Goal: Use online tool/utility: Use online tool/utility

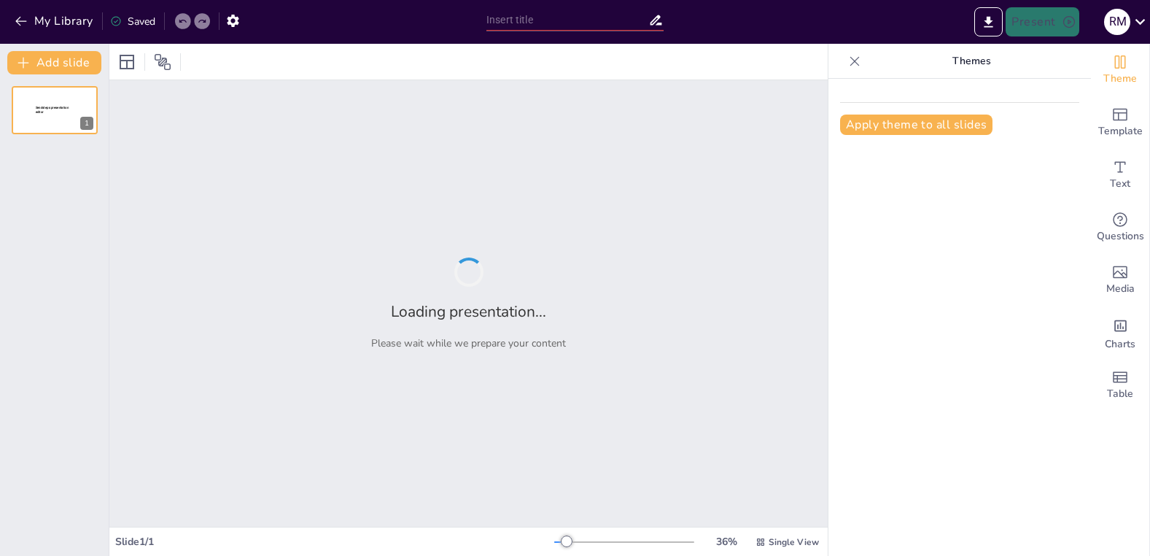
type input "Universidades Europeas: ¡La Revolución Educativa que Nos Une!"
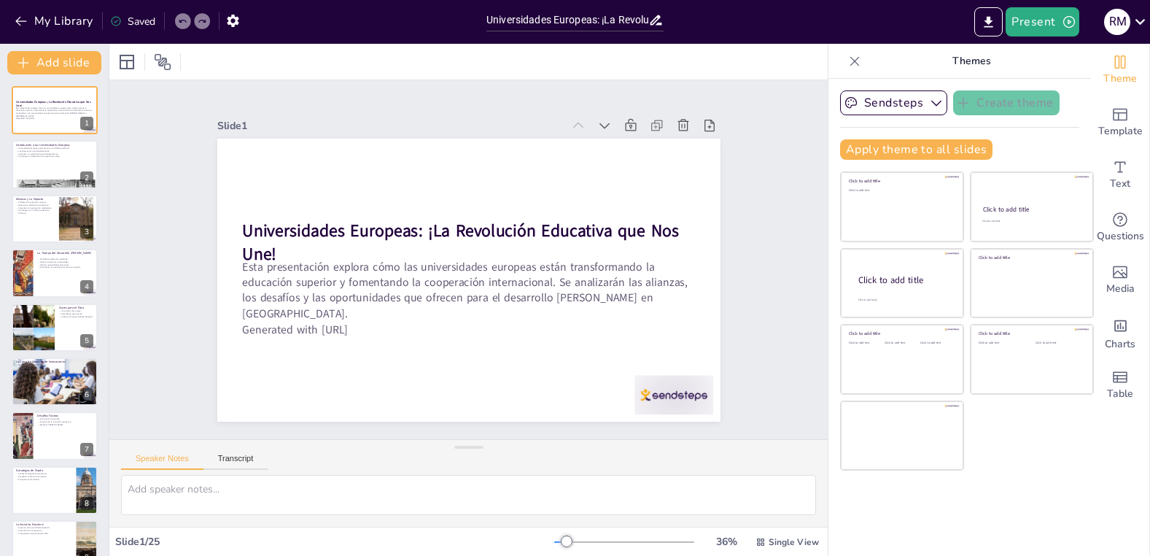
checkbox input "true"
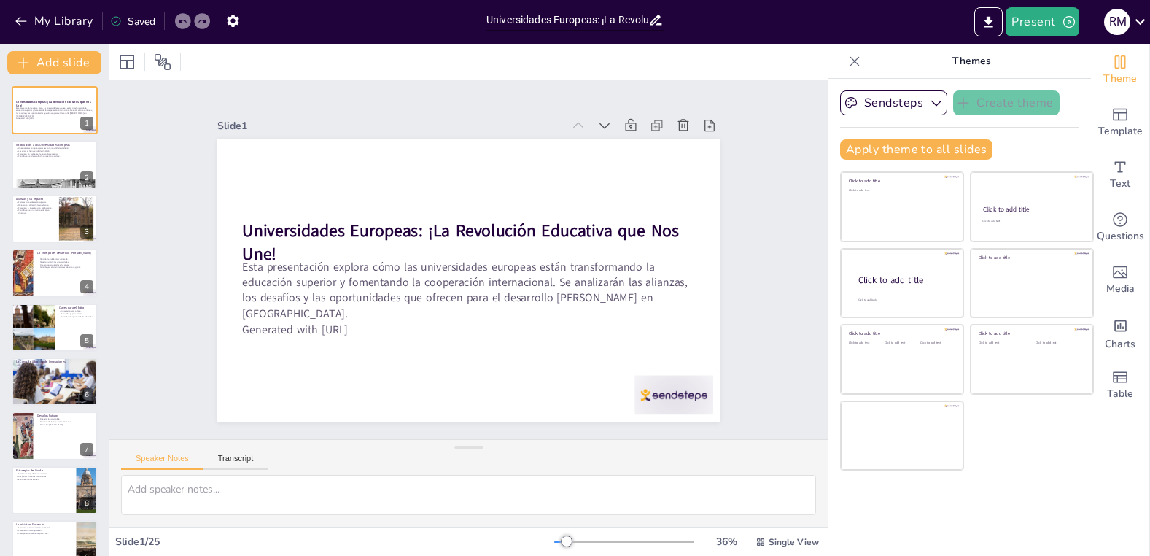
checkbox input "true"
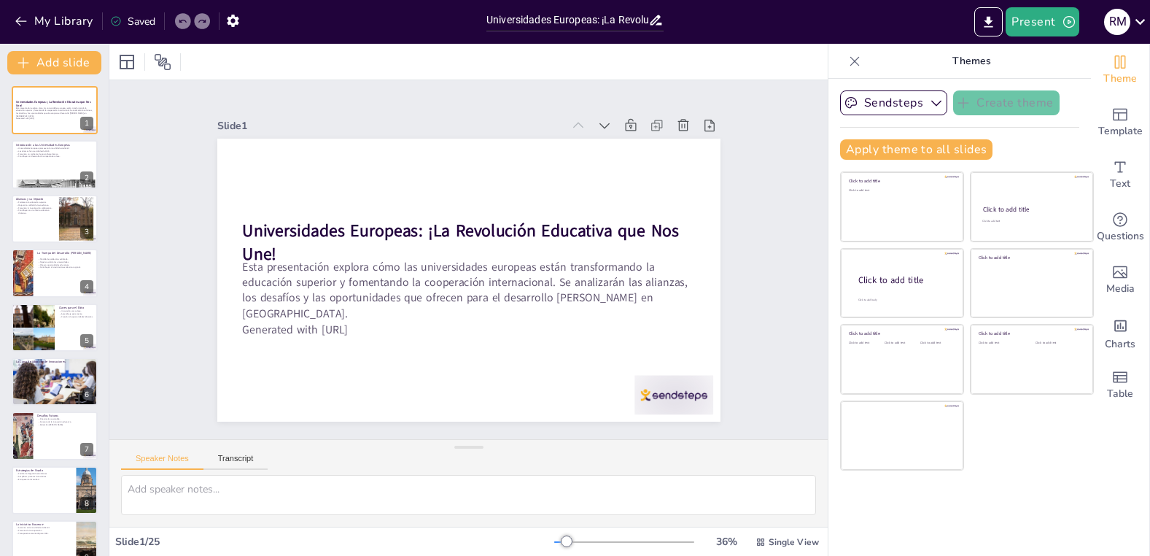
checkbox input "true"
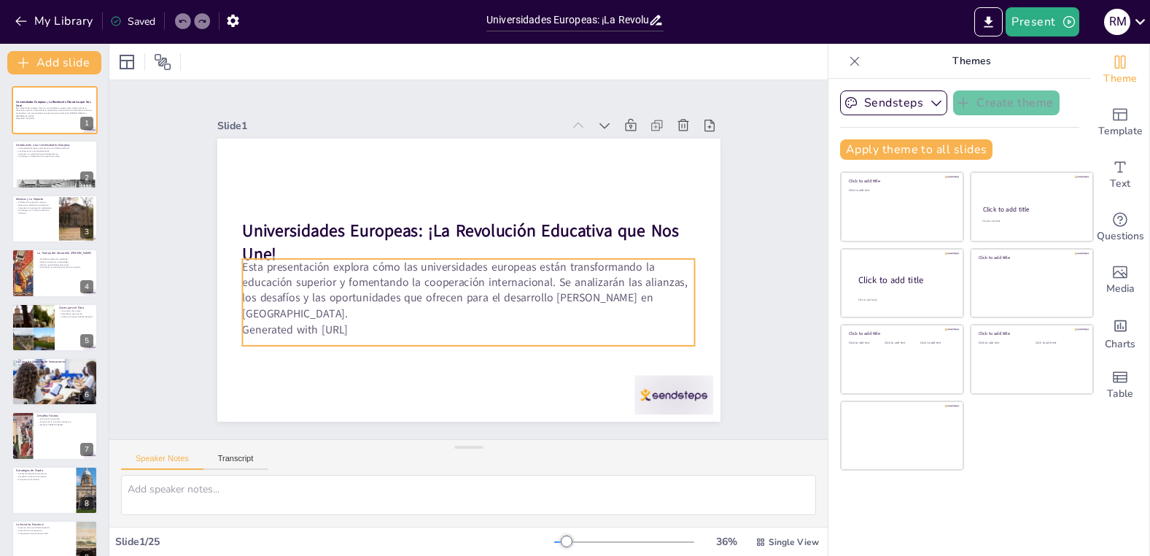
checkbox input "true"
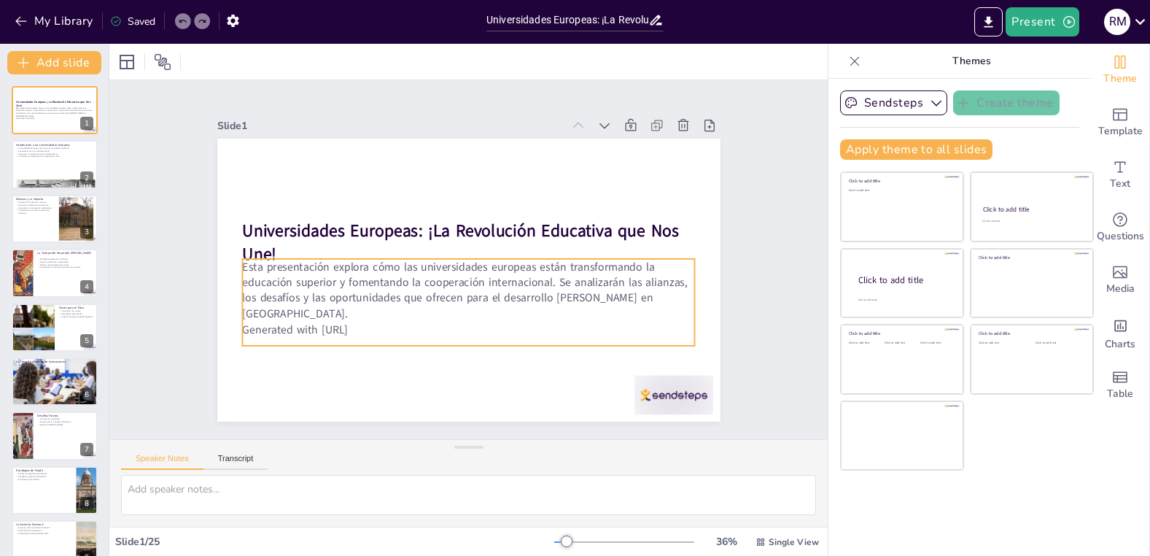
checkbox input "true"
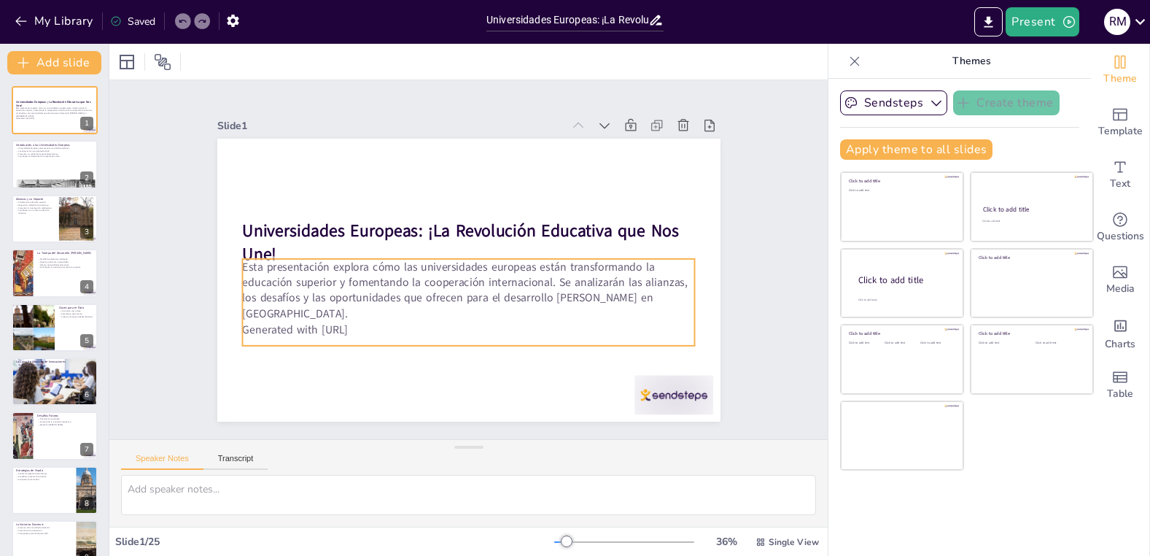
checkbox input "true"
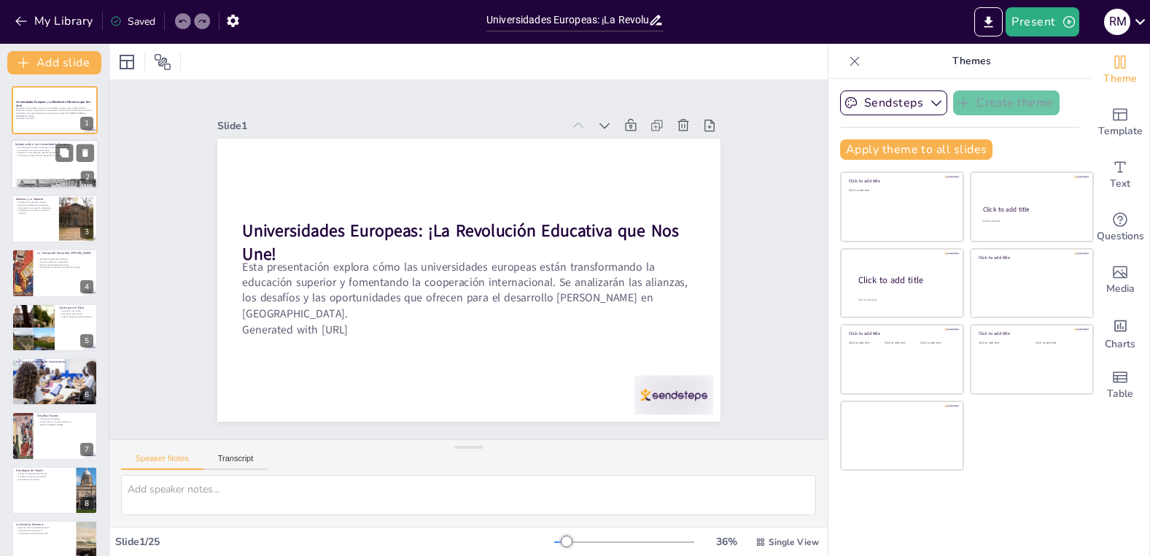
checkbox input "true"
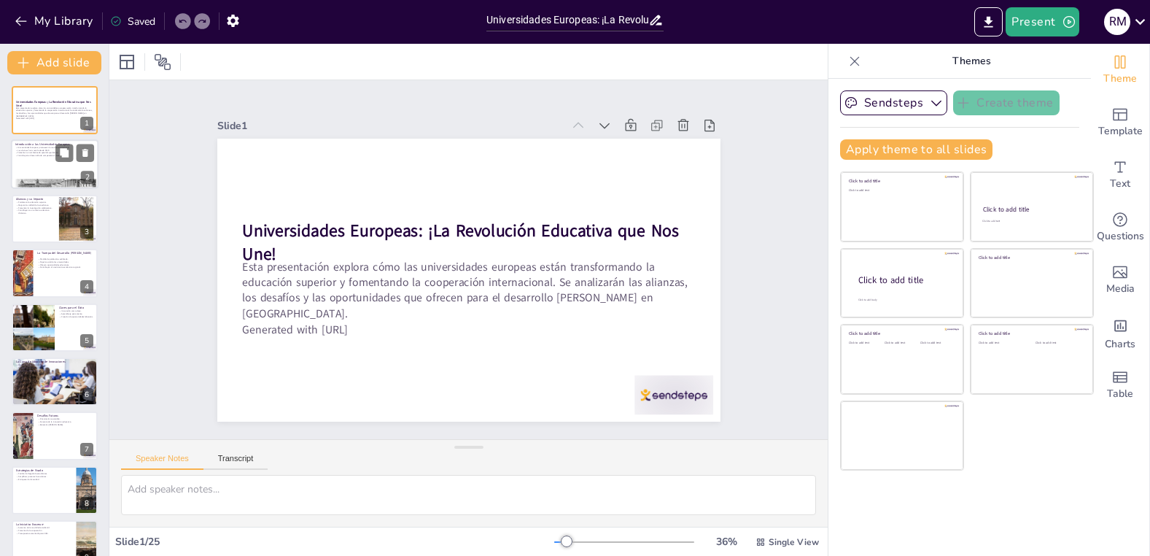
checkbox input "true"
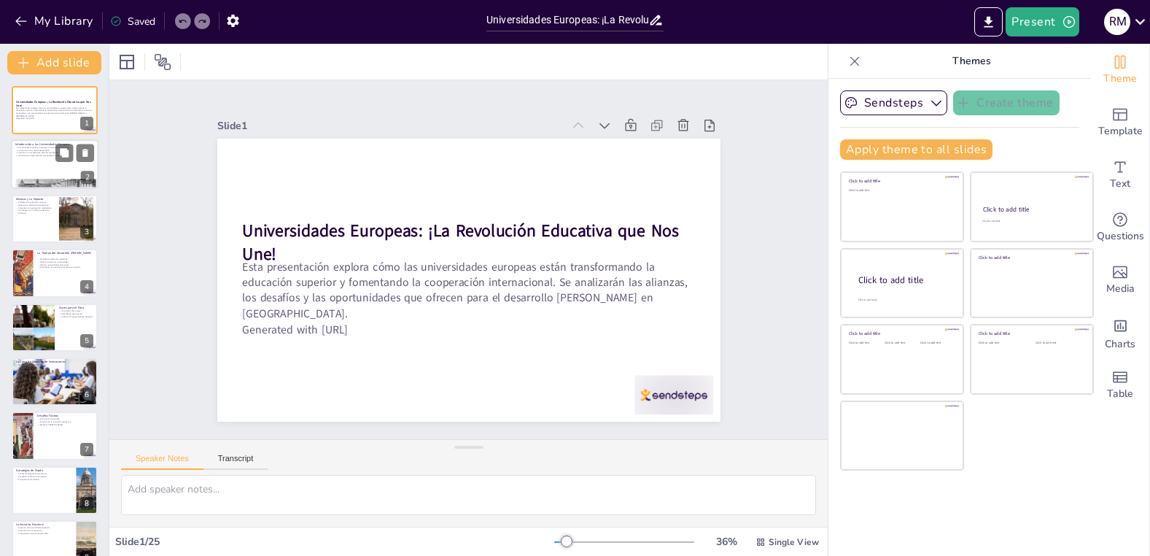
checkbox input "true"
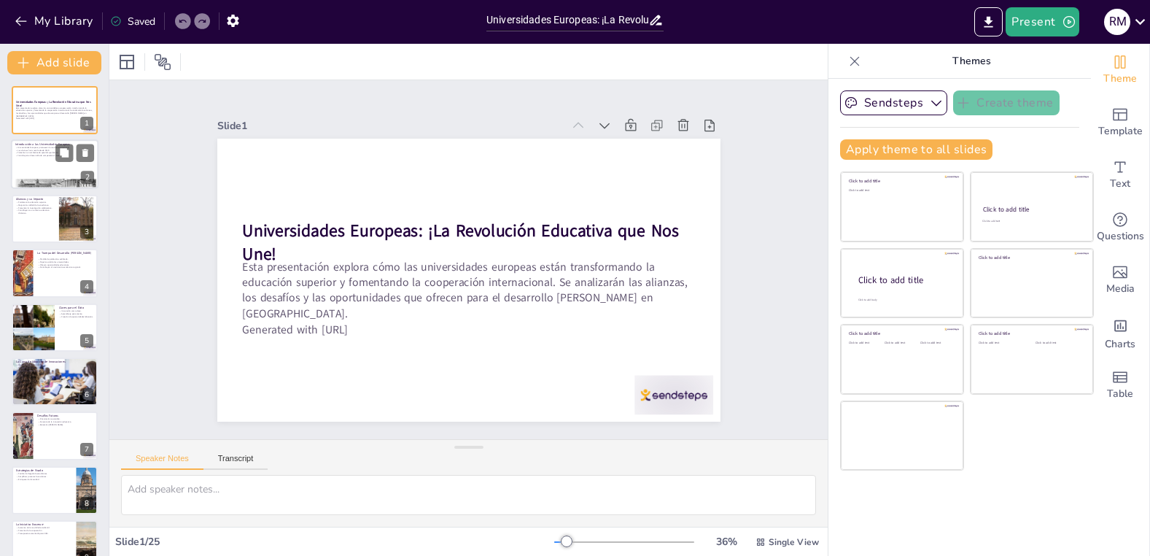
checkbox input "true"
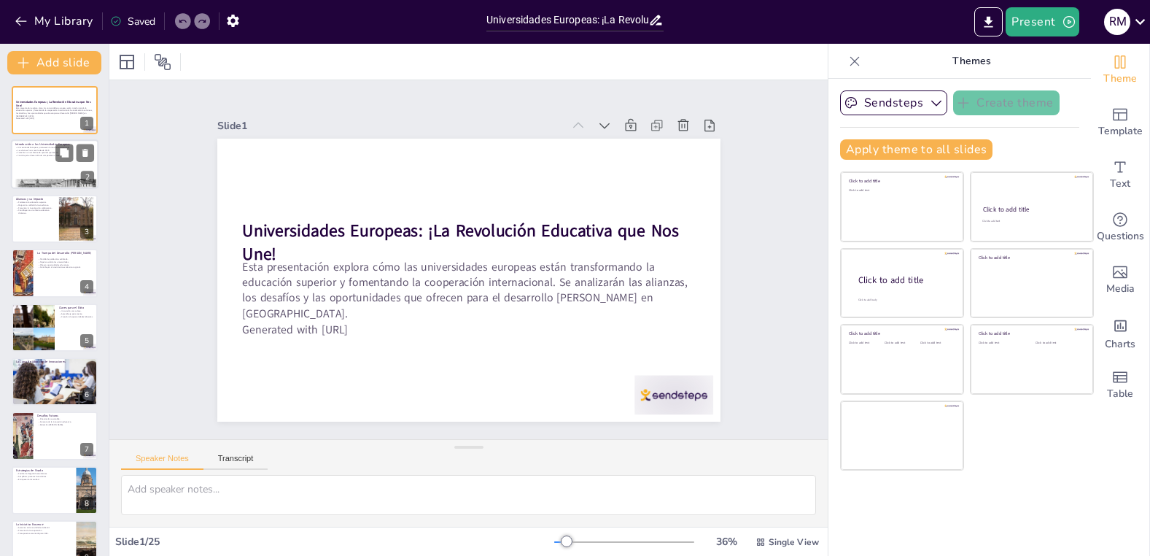
checkbox input "true"
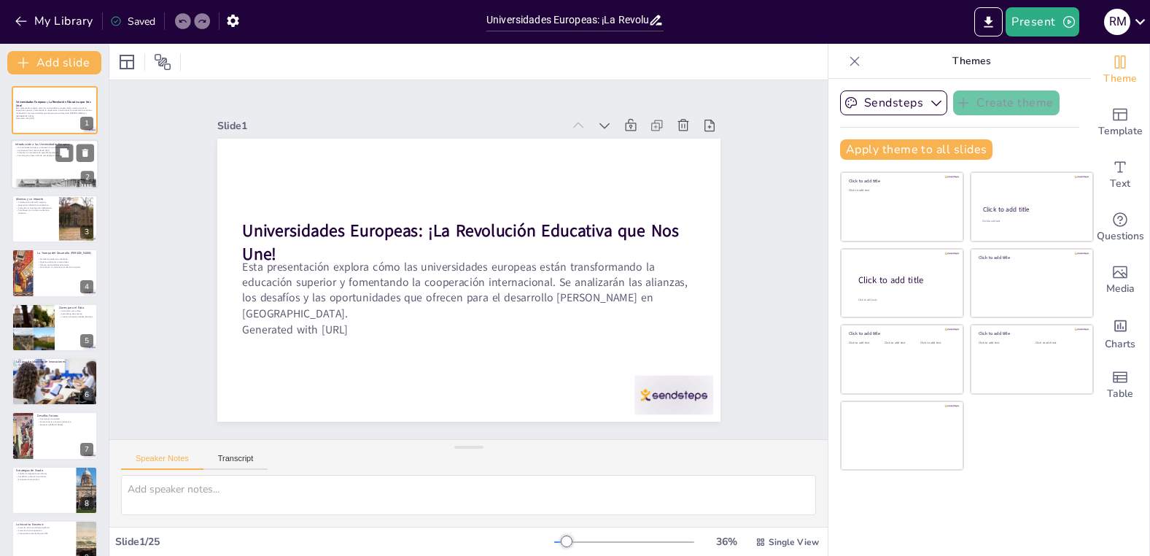
checkbox input "true"
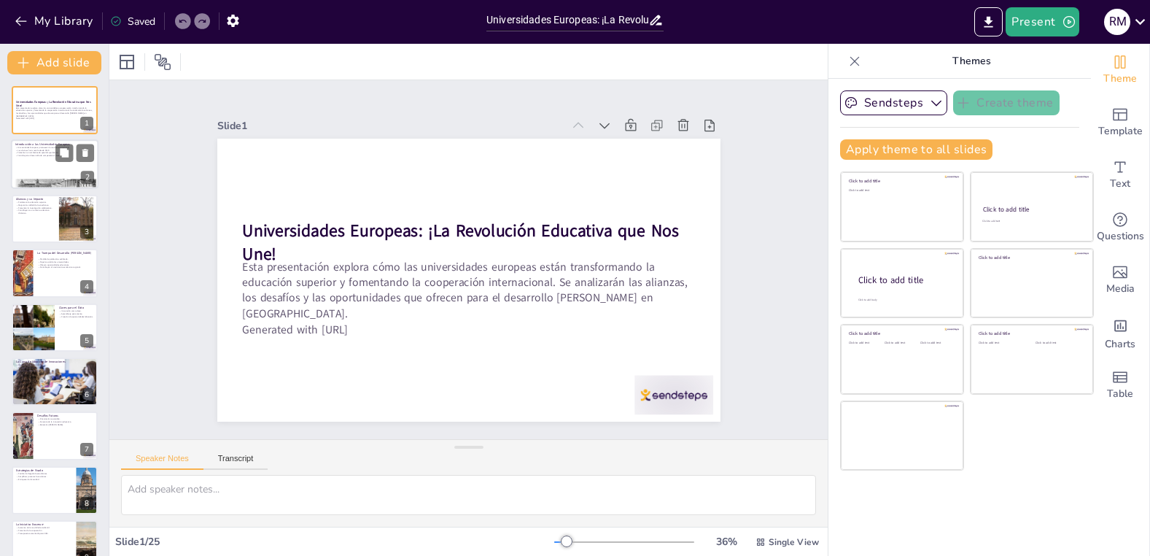
checkbox input "true"
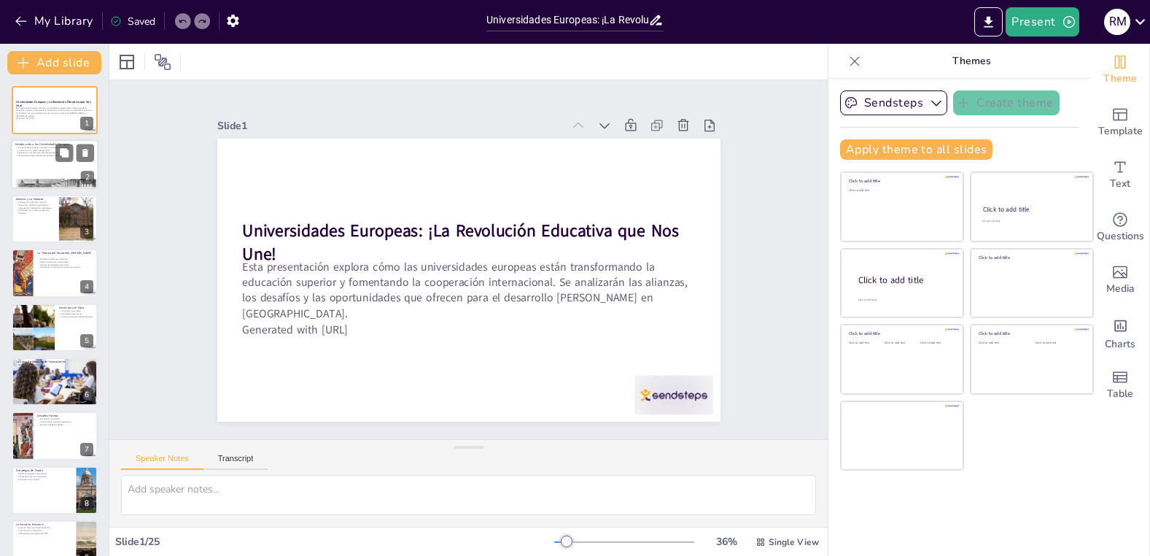
checkbox input "true"
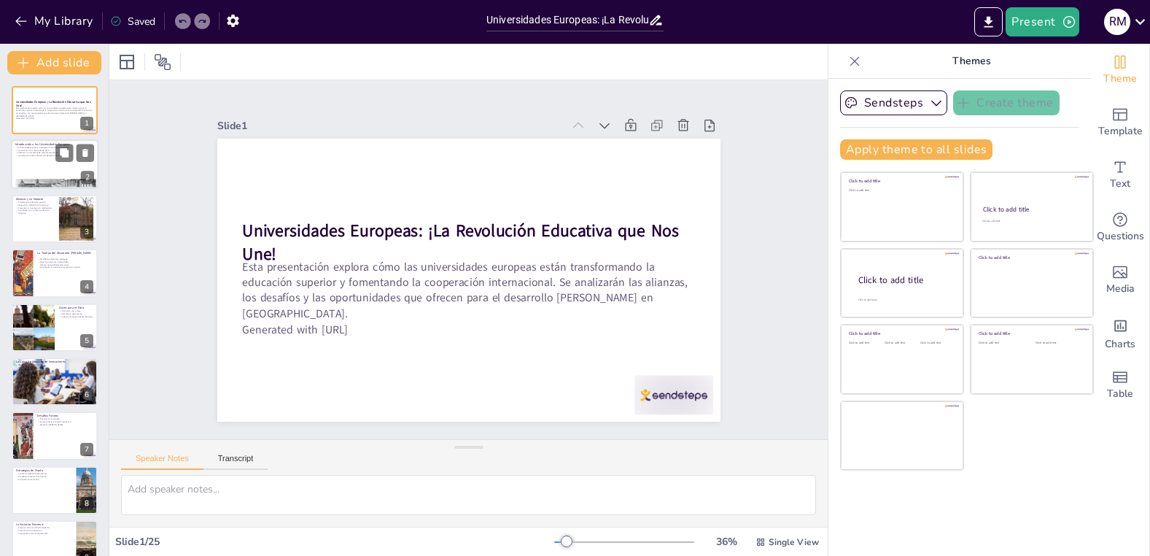
checkbox input "true"
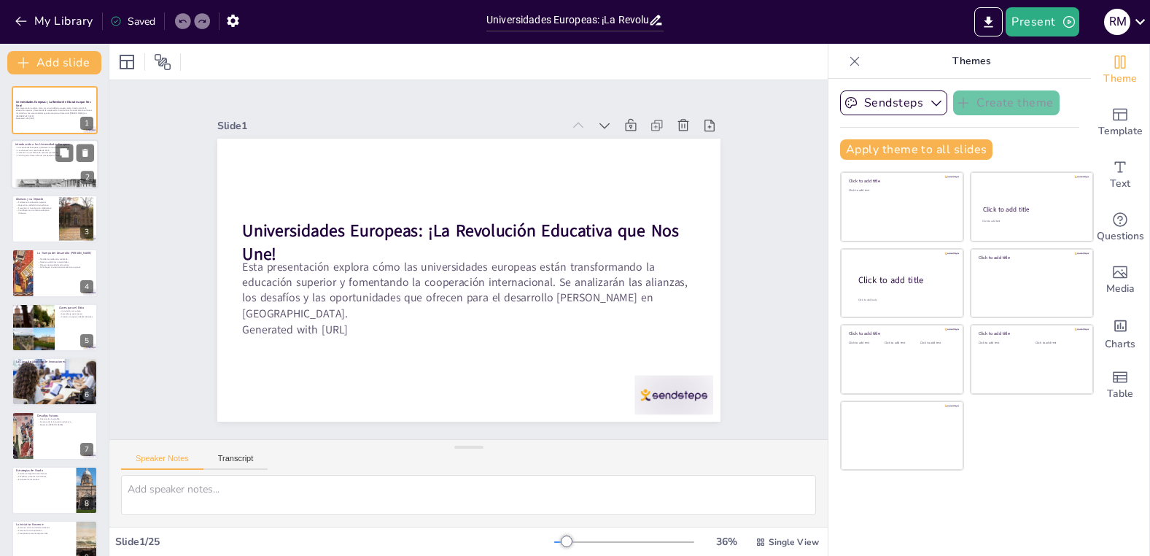
click at [32, 164] on div at bounding box center [55, 165] width 88 height 50
checkbox input "true"
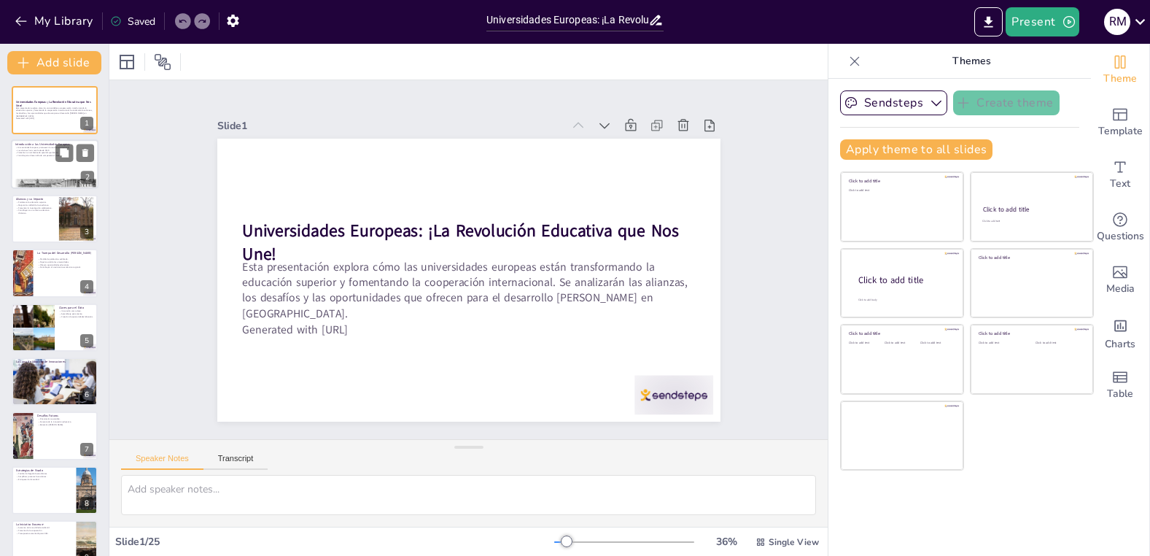
checkbox input "true"
type textarea "La movilidad estudiantil es un objetivo clave de las Universidades Europeas, ya…"
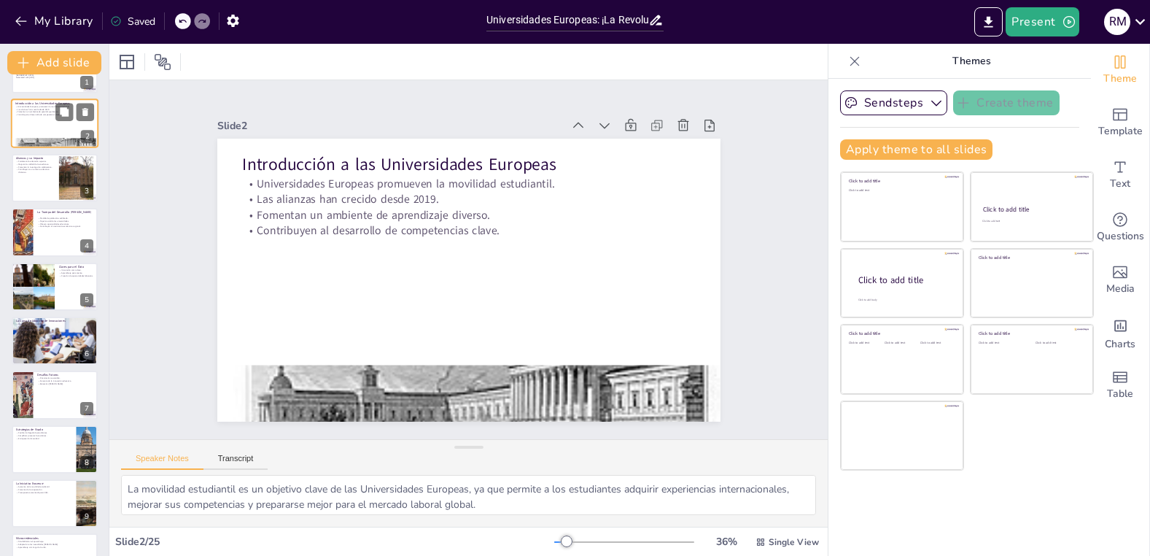
checkbox input "true"
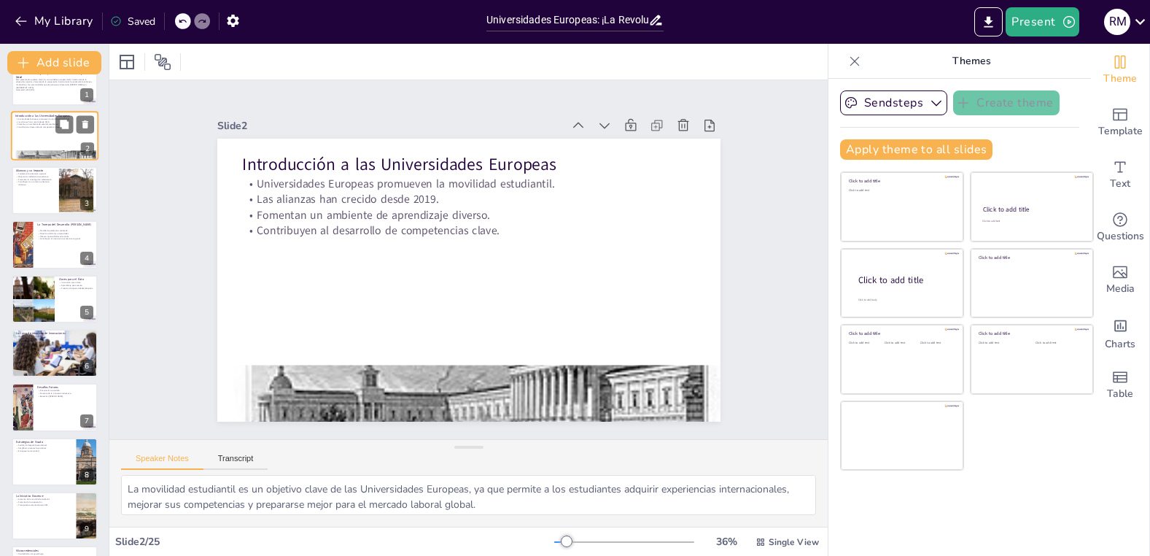
scroll to position [25, 0]
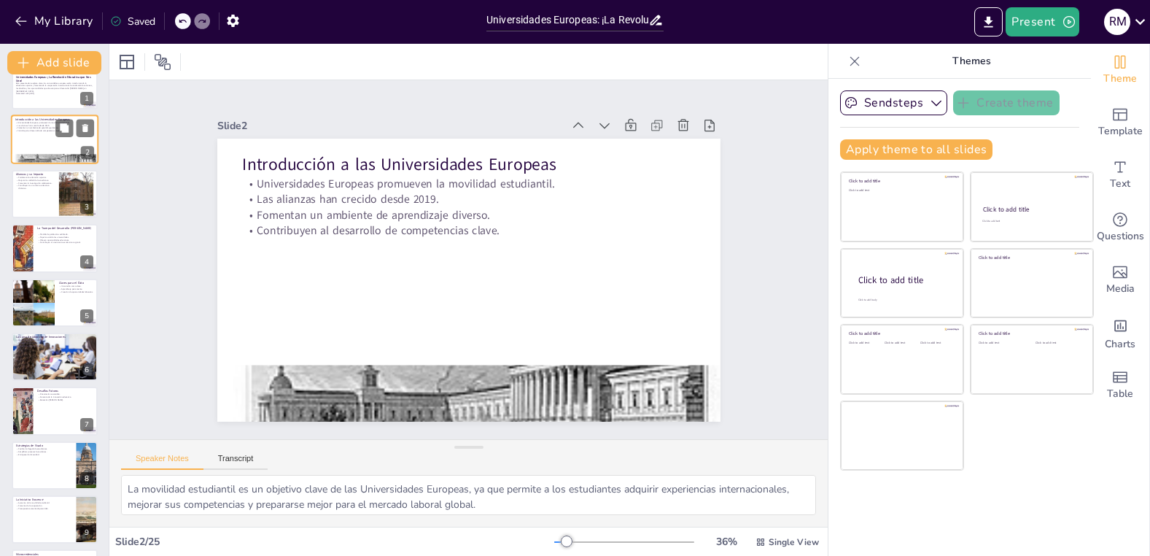
checkbox input "true"
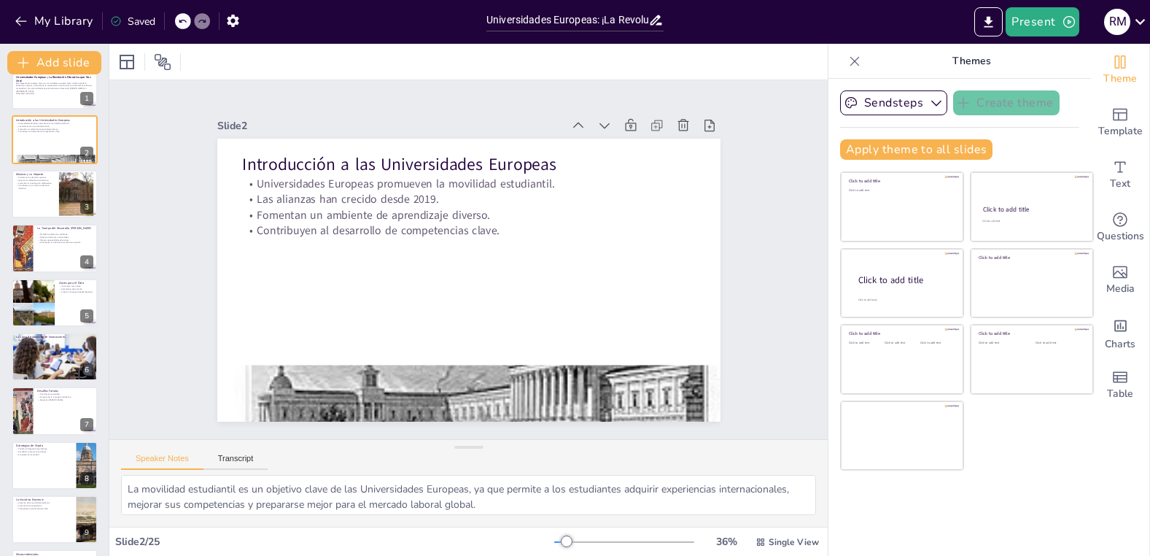
checkbox input "true"
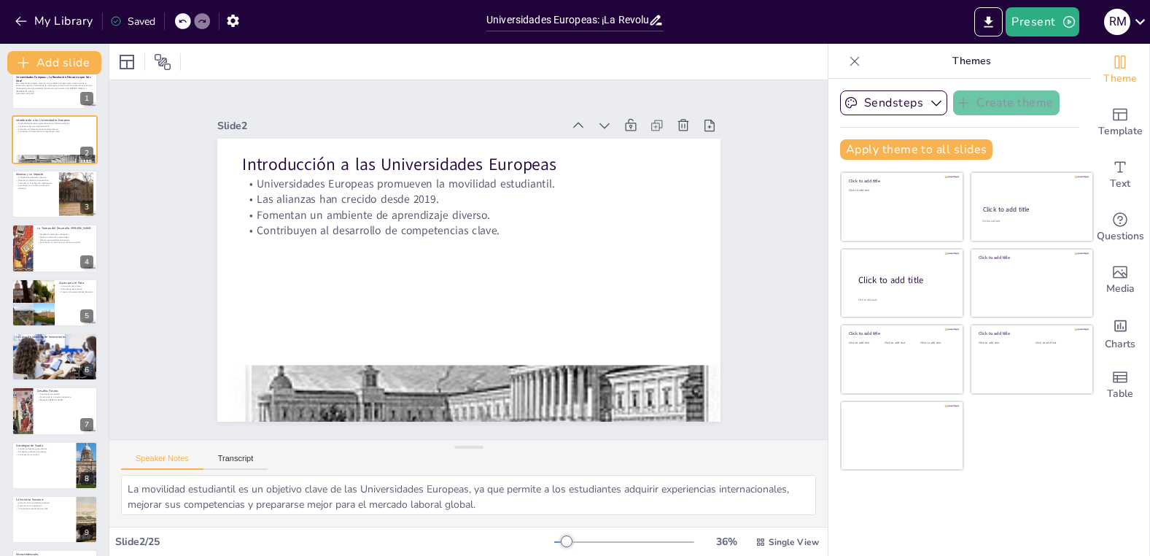
checkbox input "true"
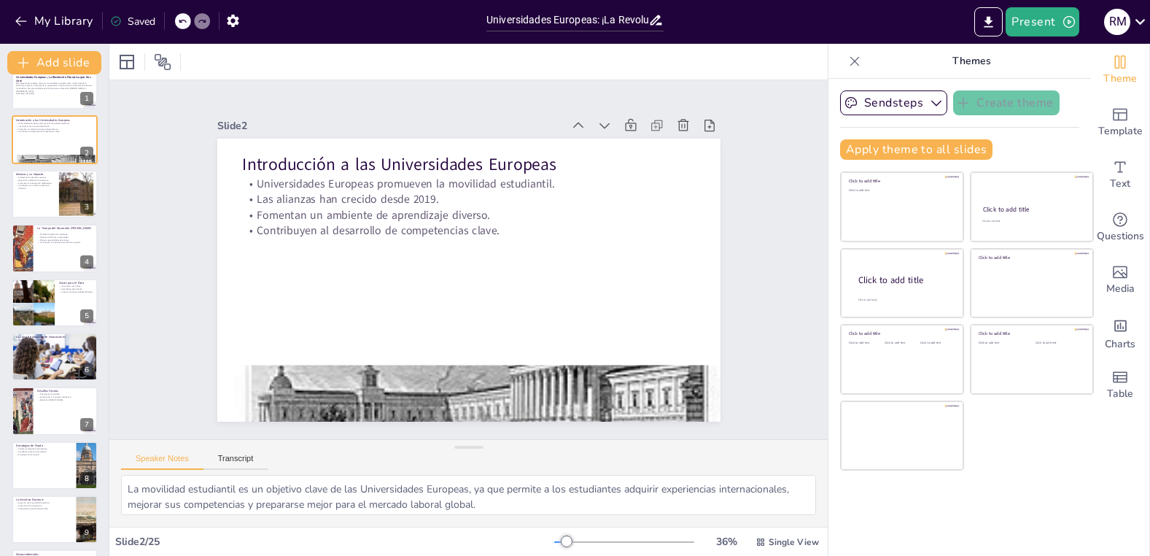
checkbox input "true"
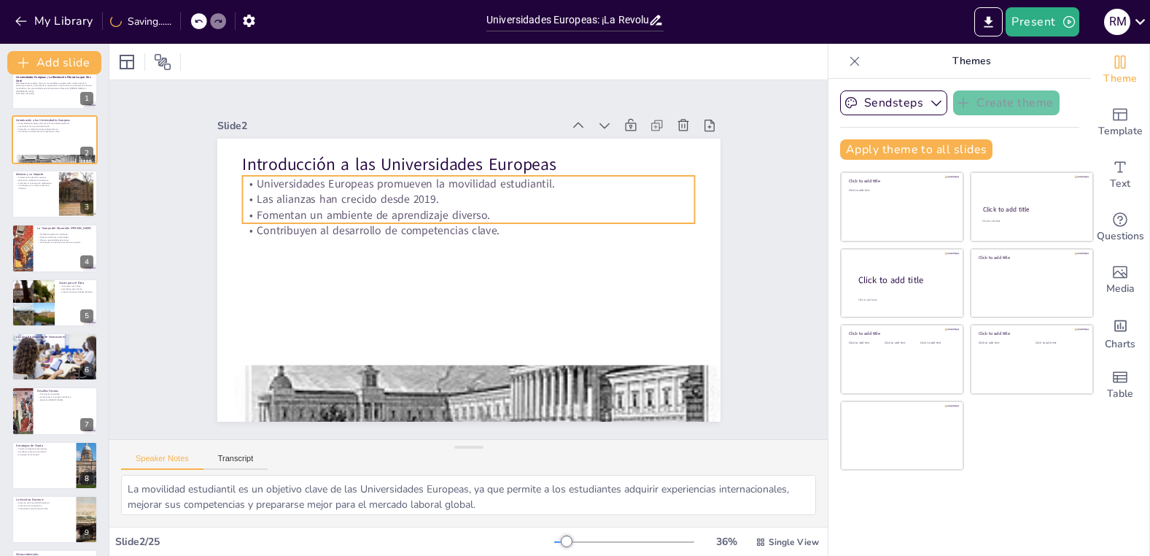
checkbox input "true"
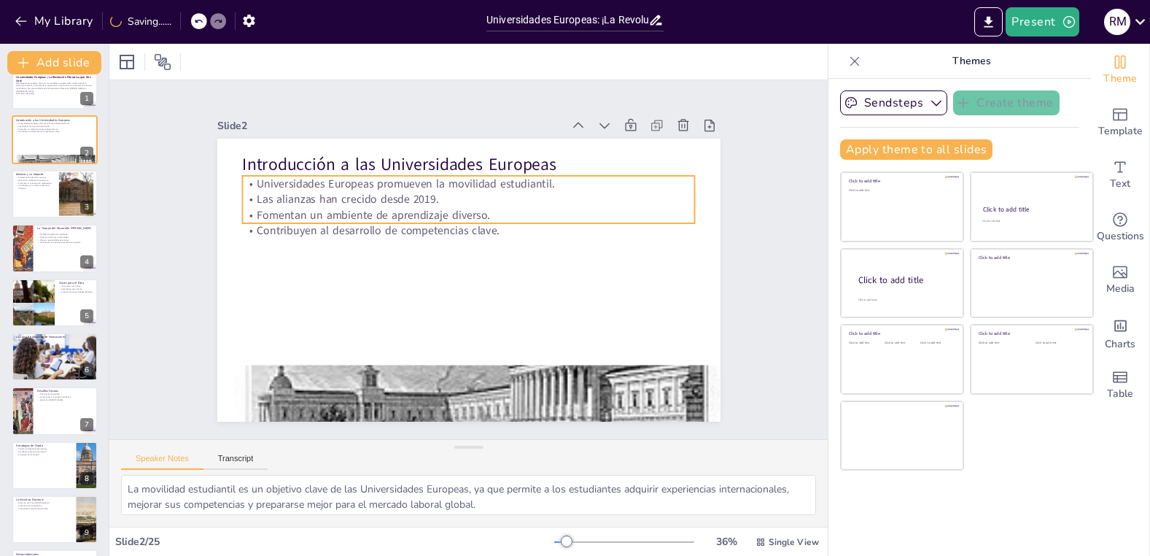
checkbox input "true"
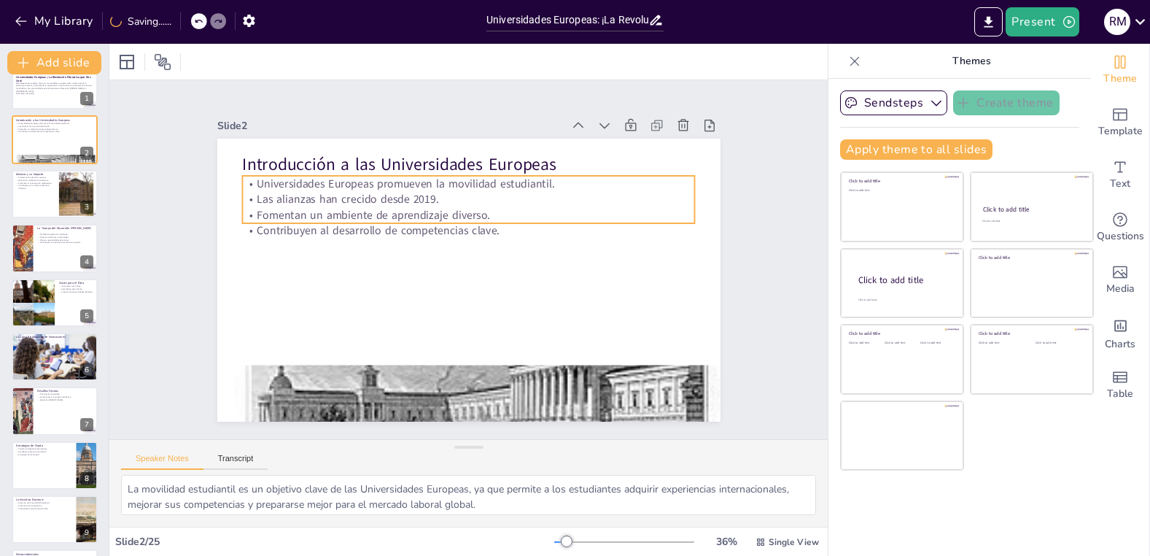
checkbox input "true"
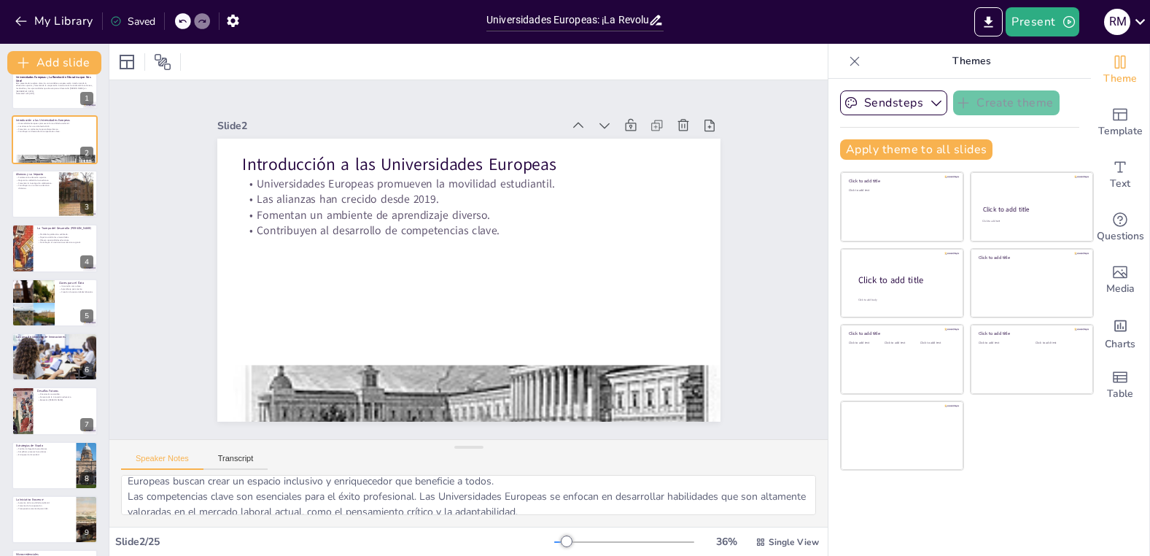
scroll to position [96, 0]
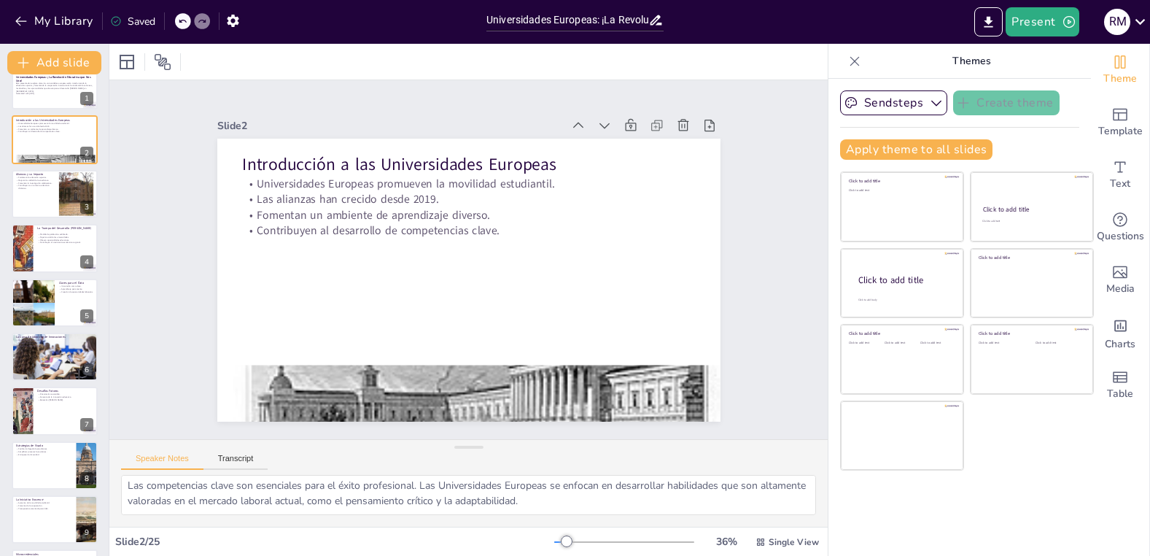
checkbox input "true"
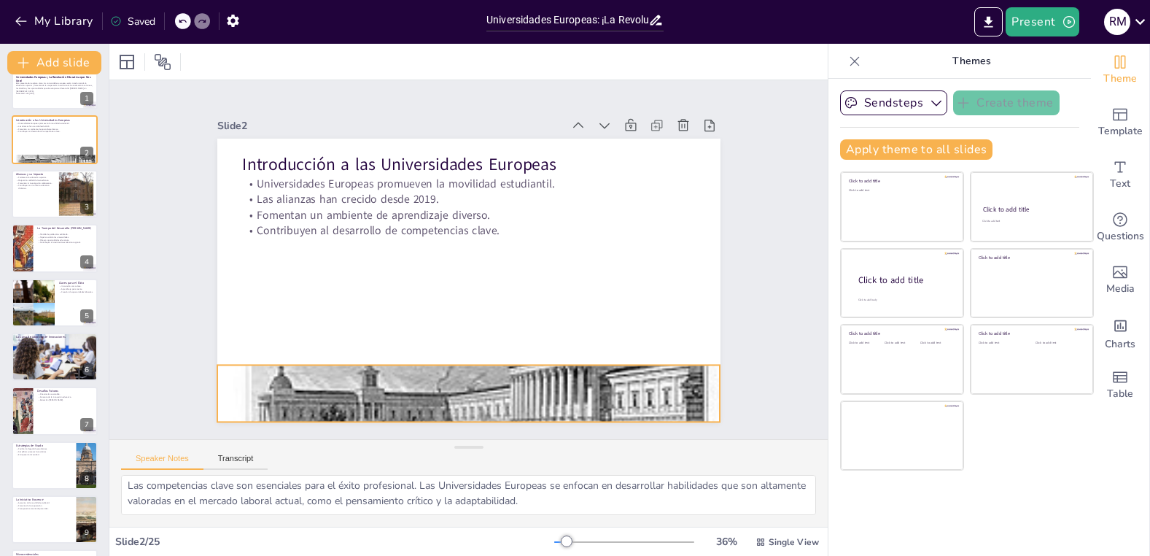
checkbox input "true"
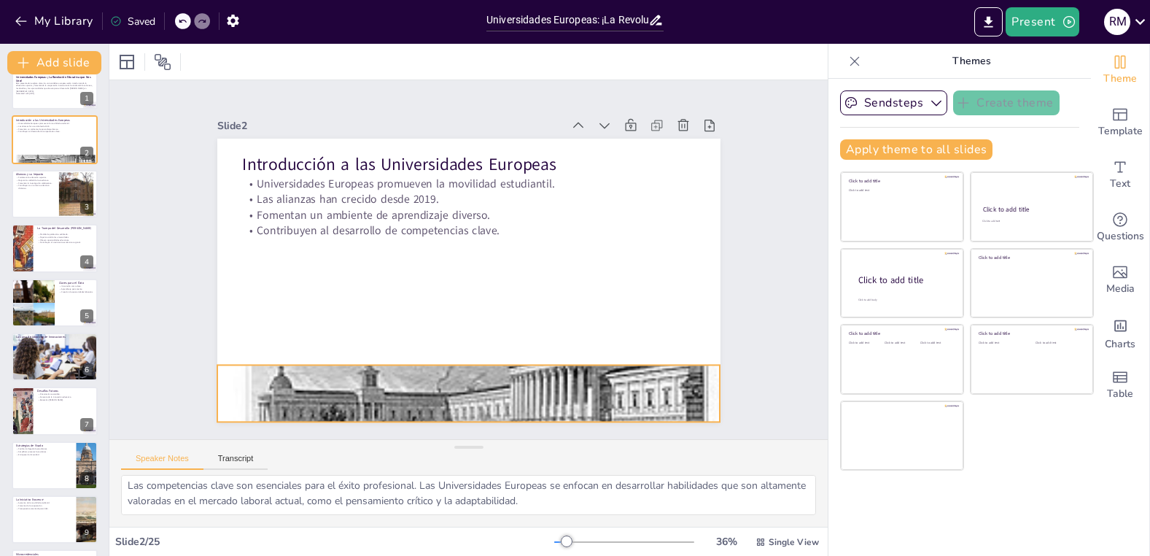
checkbox input "true"
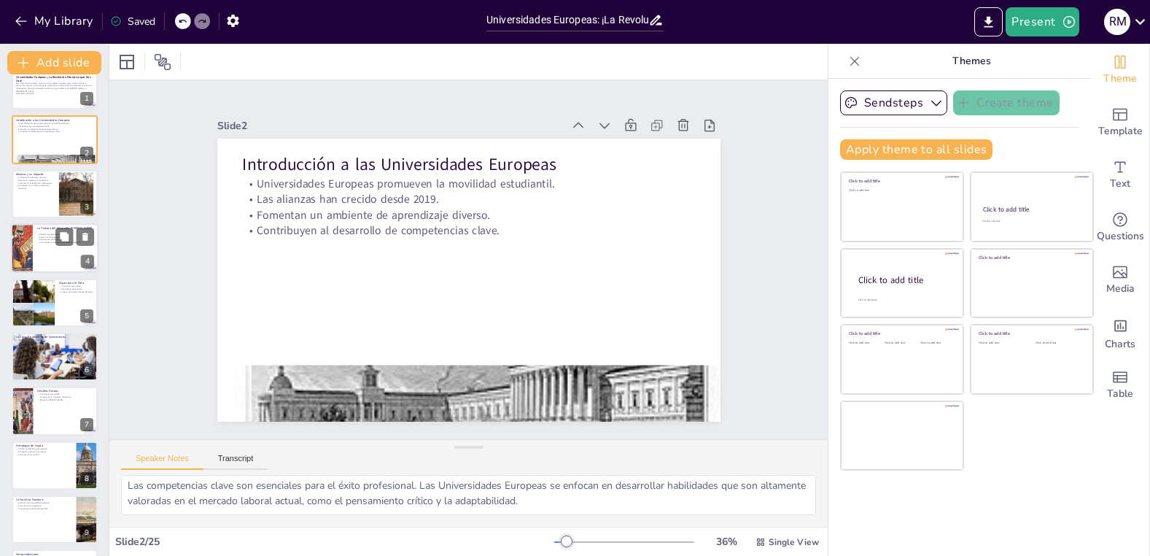
checkbox input "true"
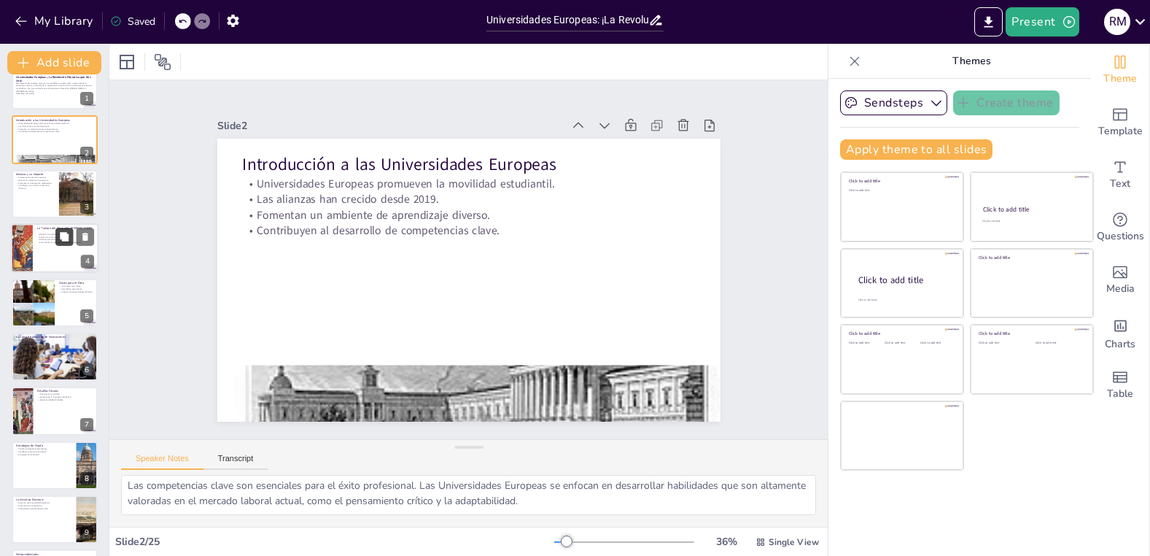
checkbox input "true"
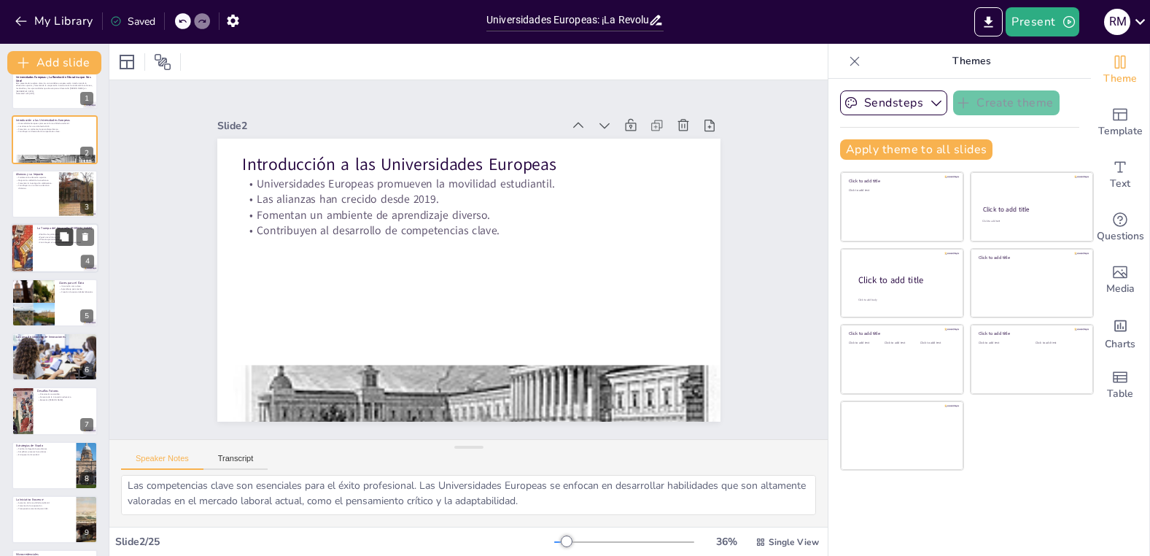
checkbox input "true"
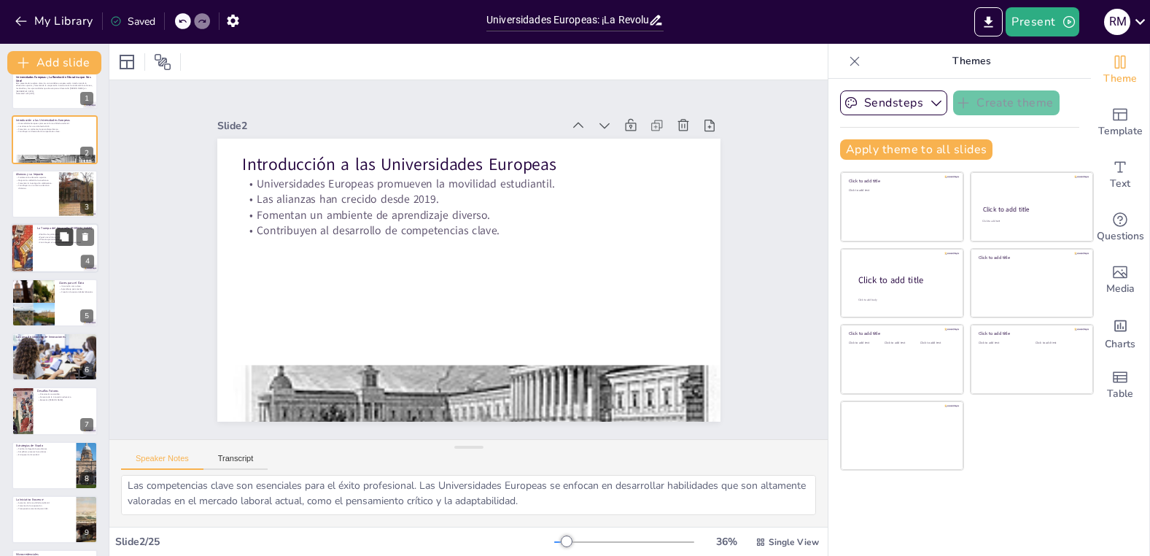
checkbox input "true"
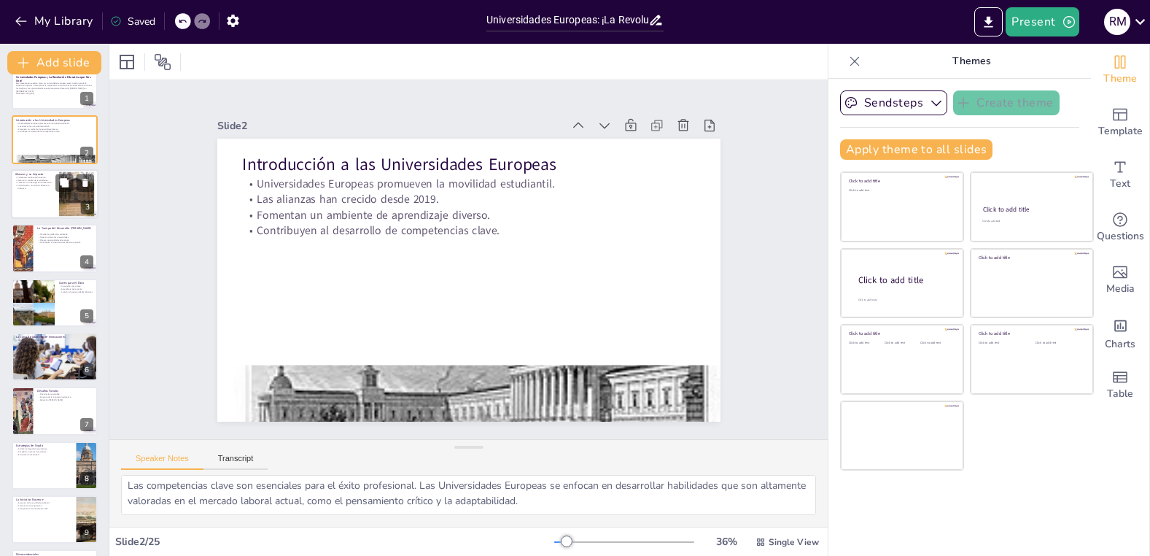
checkbox input "true"
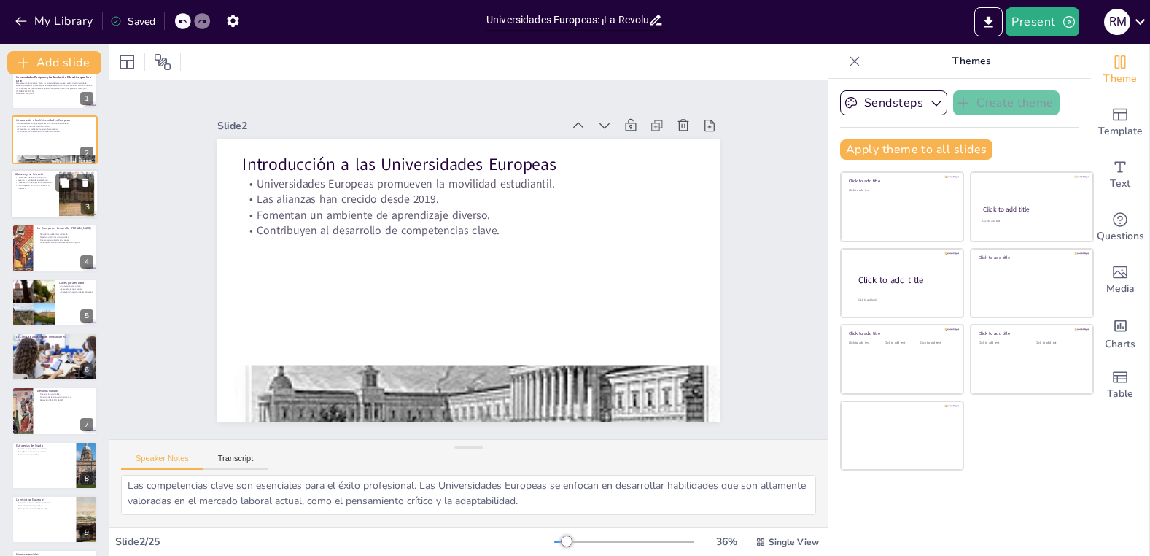
click at [50, 204] on div at bounding box center [55, 194] width 88 height 50
checkbox input "true"
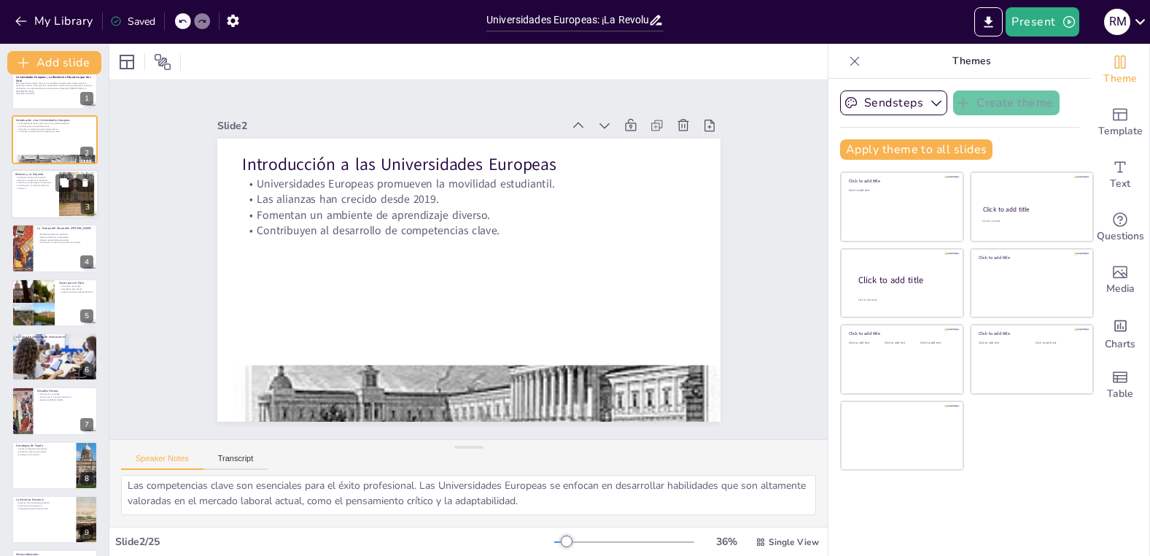
checkbox input "true"
type textarea "El fortalecimiento de la educación superior a través de alianzas permite a las …"
checkbox input "true"
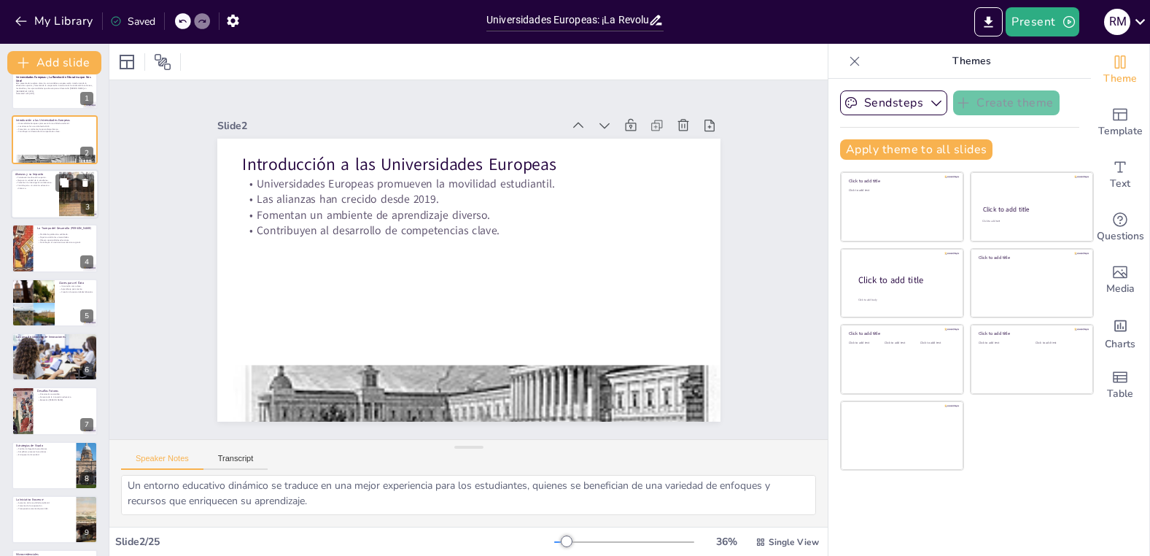
checkbox input "true"
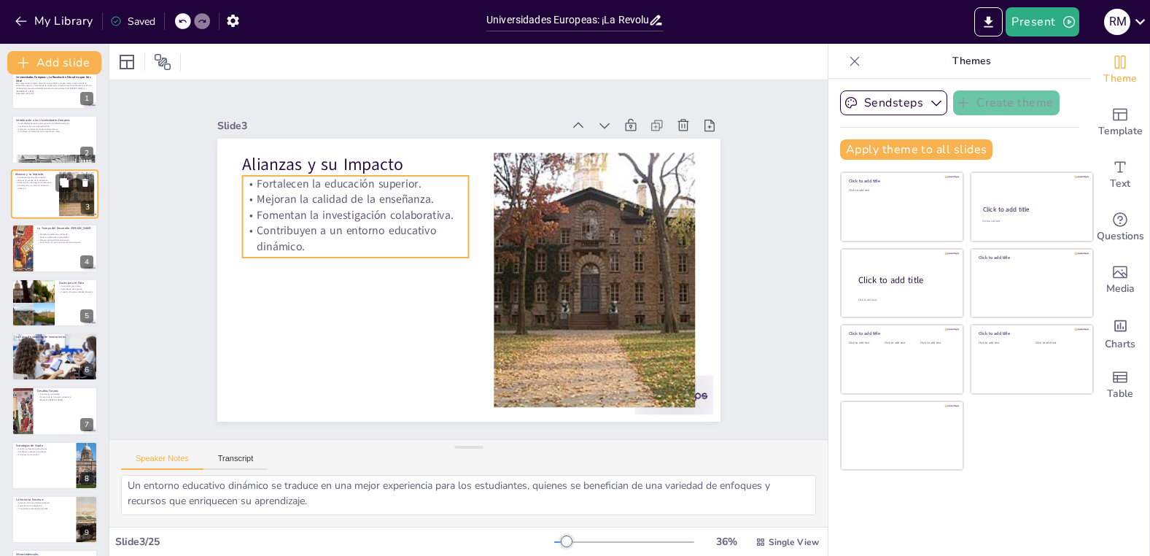
scroll to position [0, 0]
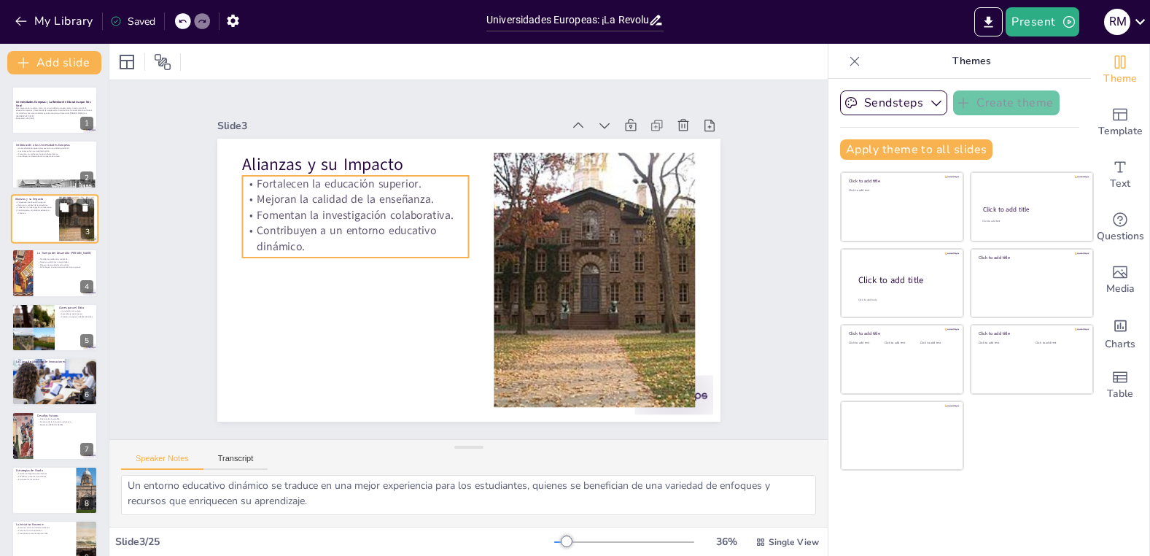
checkbox input "true"
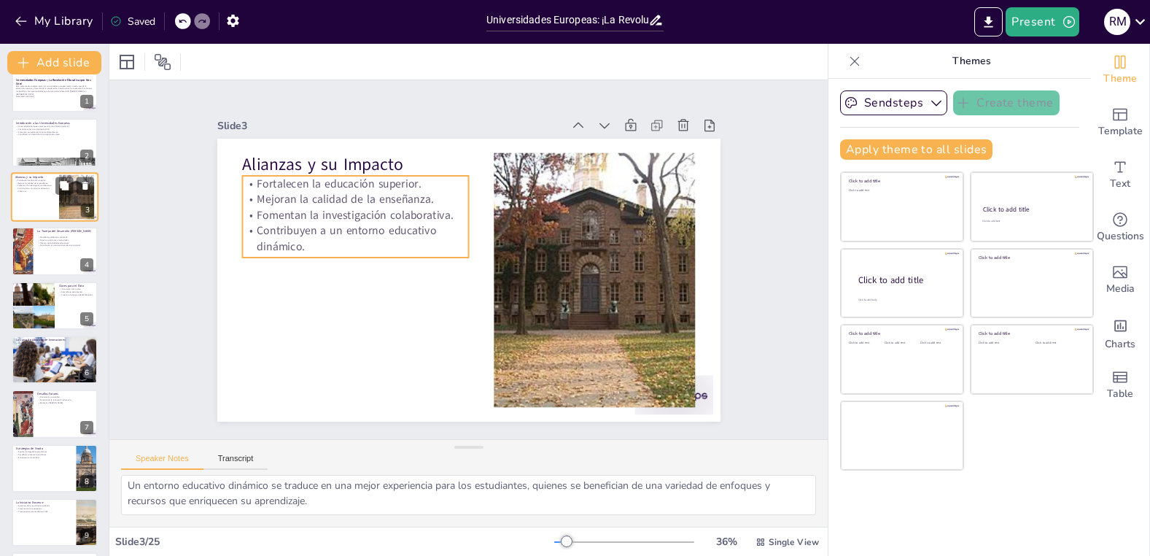
checkbox input "true"
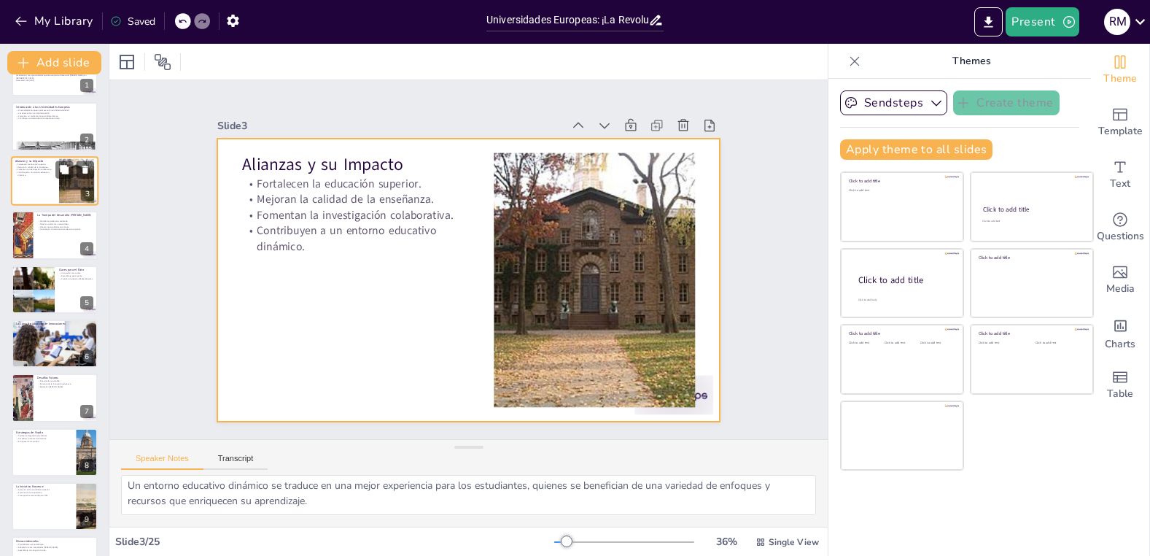
checkbox input "true"
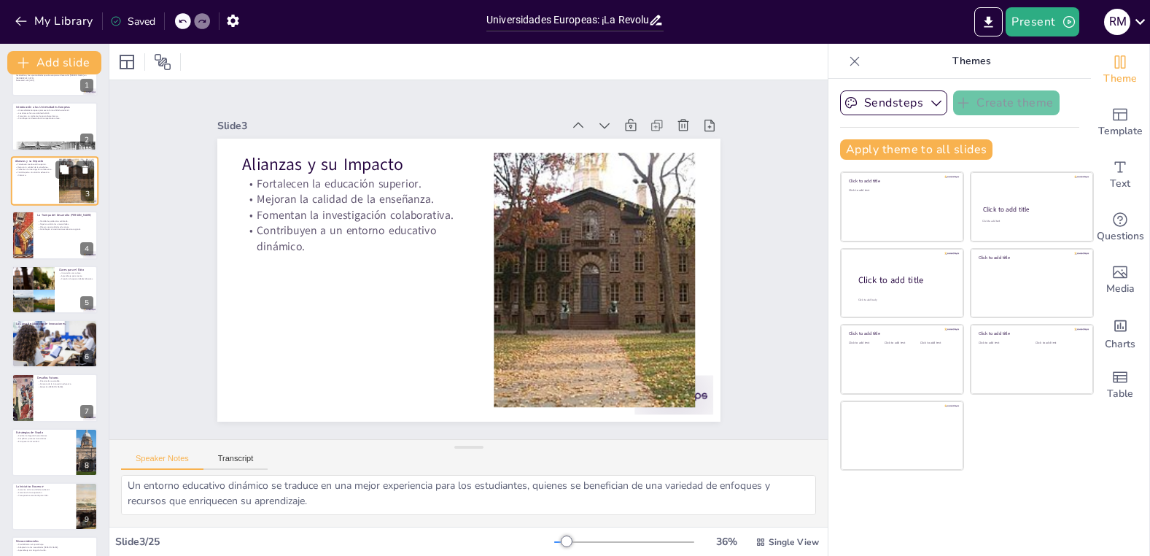
scroll to position [58, 0]
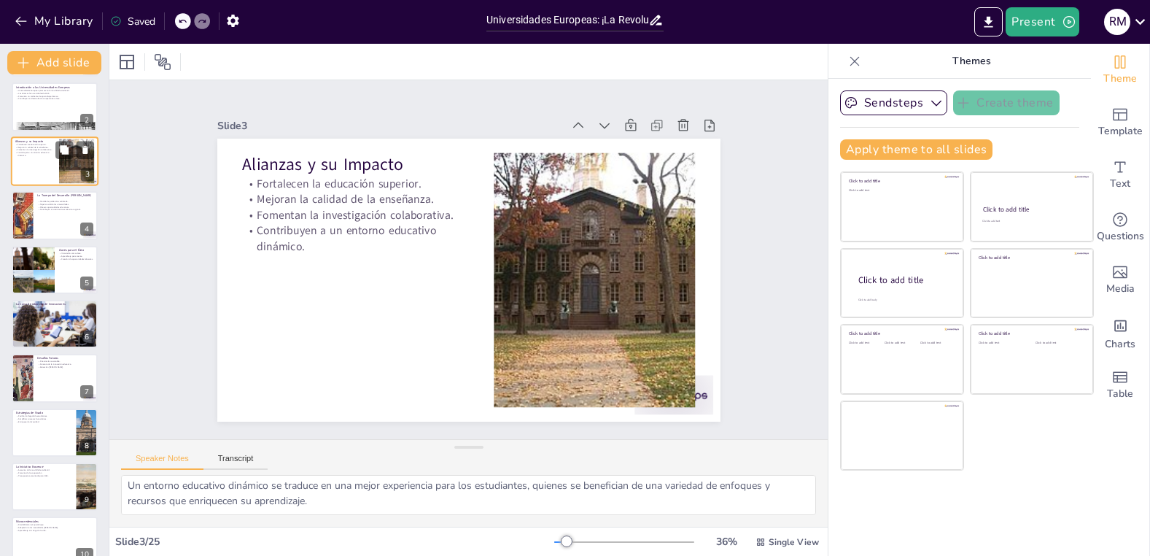
checkbox input "true"
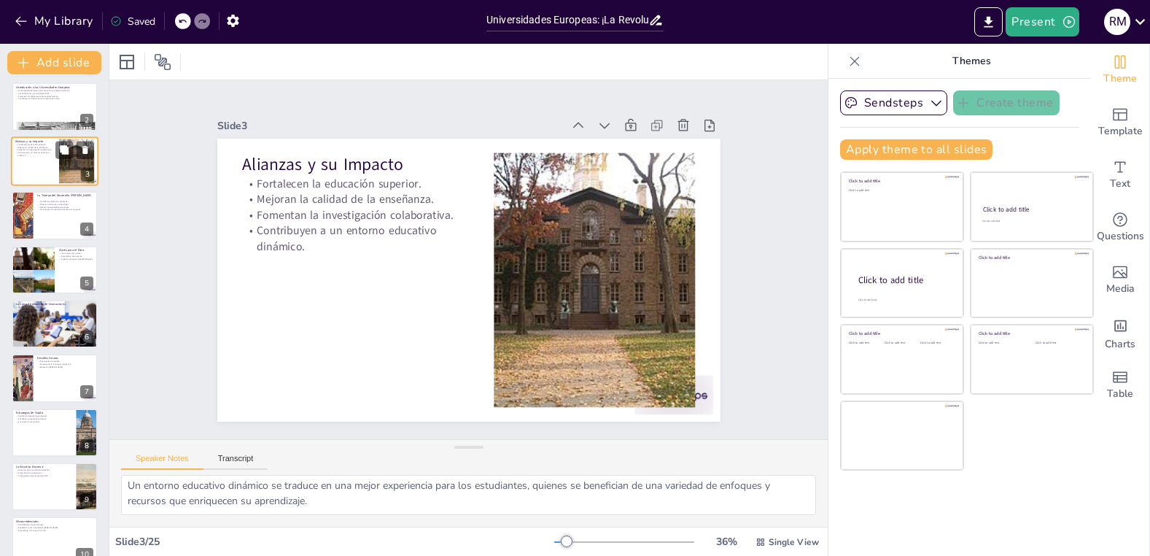
click at [50, 204] on p "Papel crucial de las universidades." at bounding box center [65, 204] width 56 height 3
checkbox input "true"
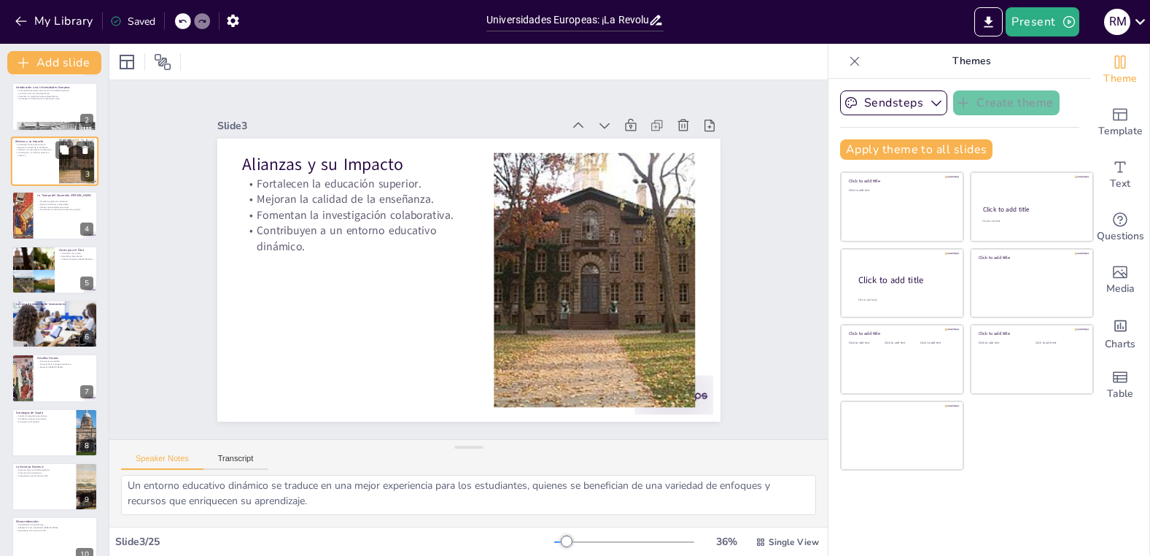
checkbox input "true"
type textarea "La pérdida de población cualificada es un desafío crítico que enfrentan muchas …"
checkbox input "true"
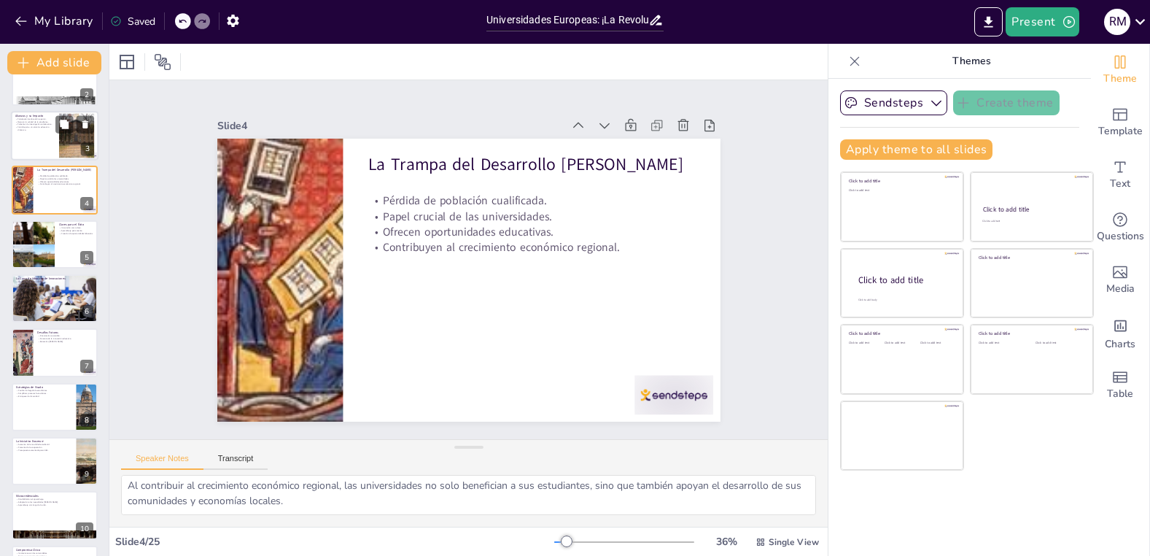
scroll to position [85, 0]
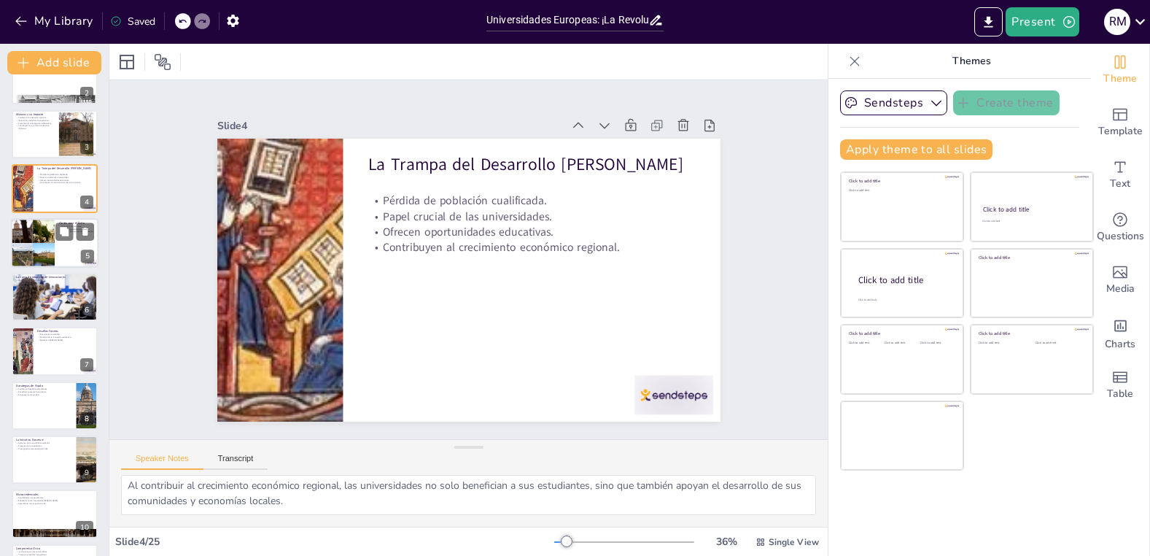
click at [52, 238] on div at bounding box center [33, 243] width 88 height 50
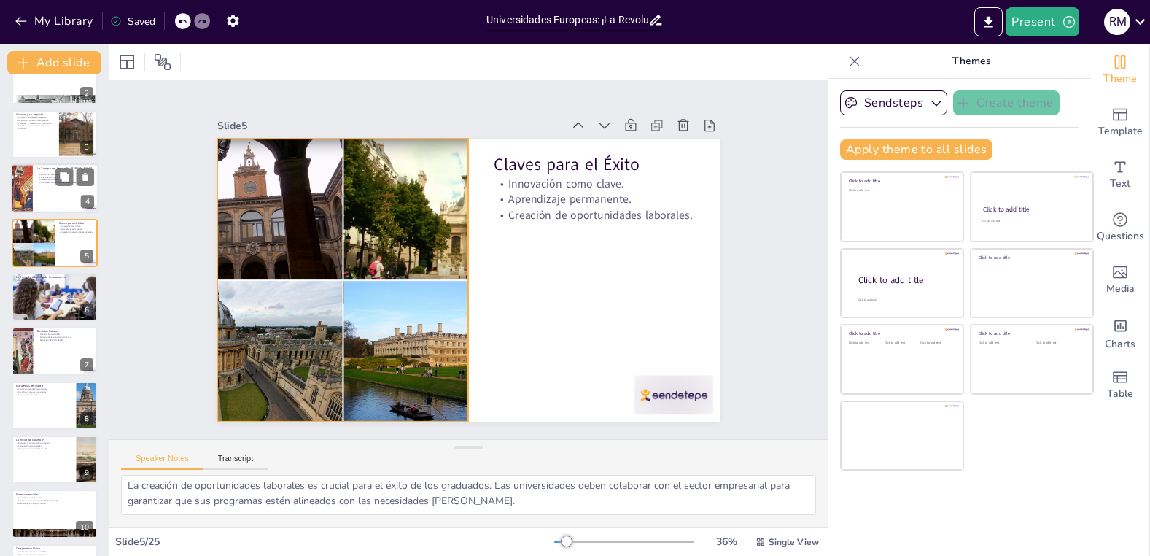
scroll to position [116, 0]
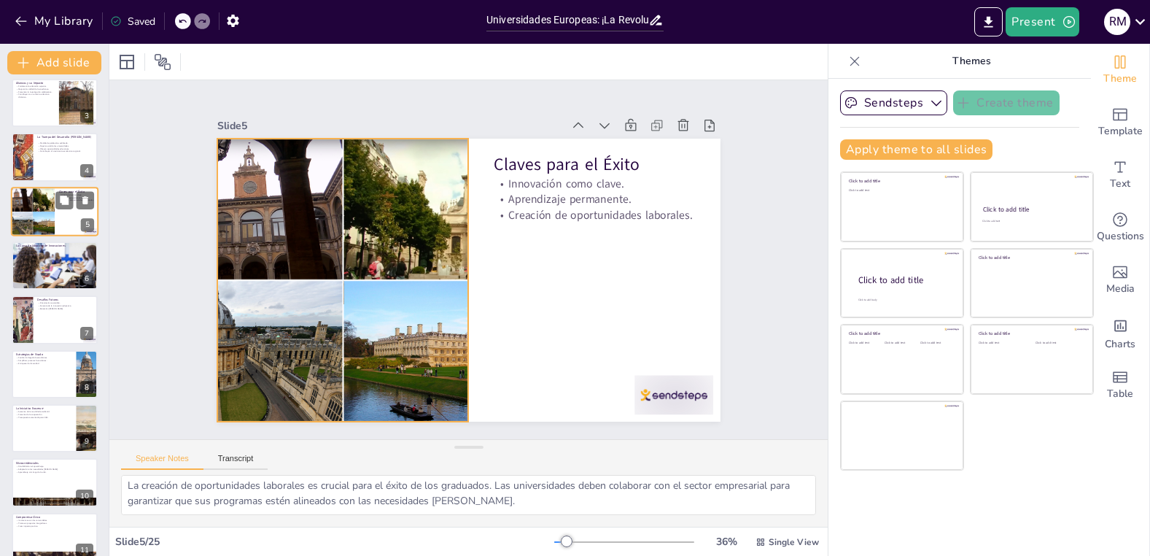
click at [52, 228] on div at bounding box center [33, 212] width 88 height 50
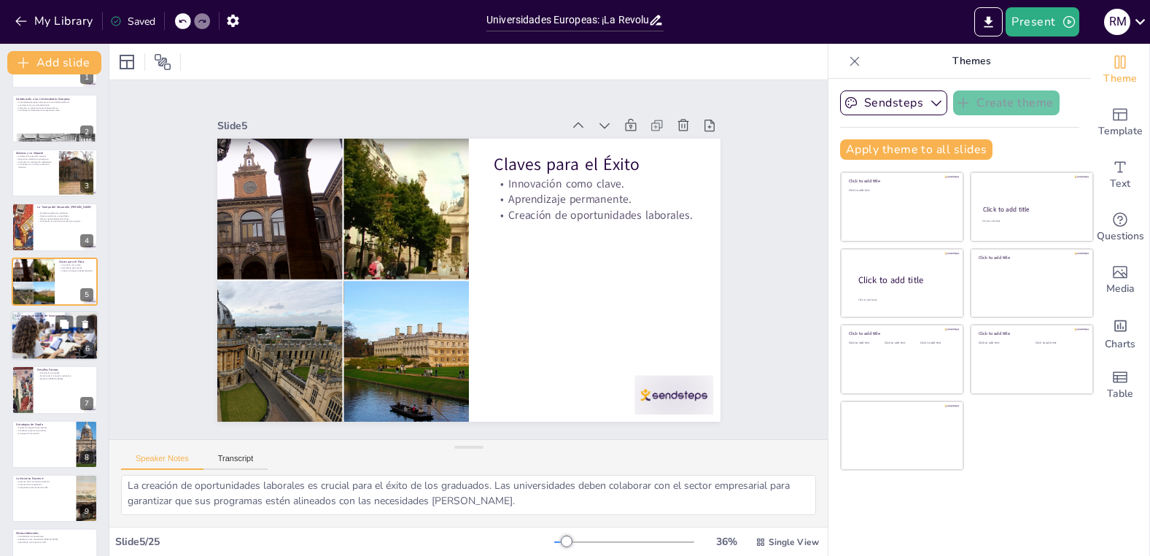
click at [23, 336] on div at bounding box center [54, 336] width 94 height 50
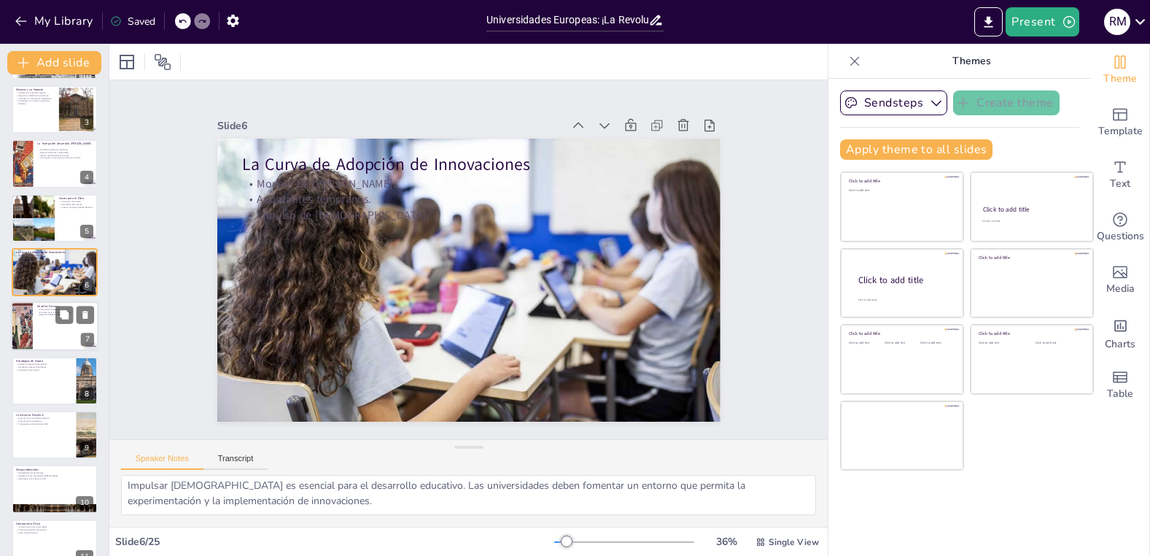
click at [31, 320] on div at bounding box center [21, 327] width 61 height 50
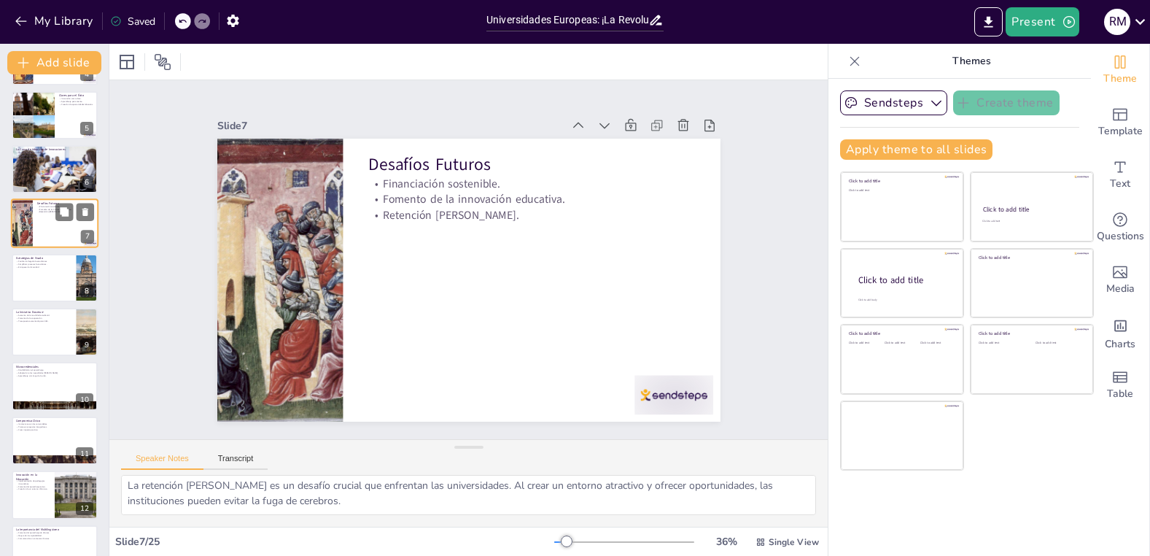
scroll to position [244, 0]
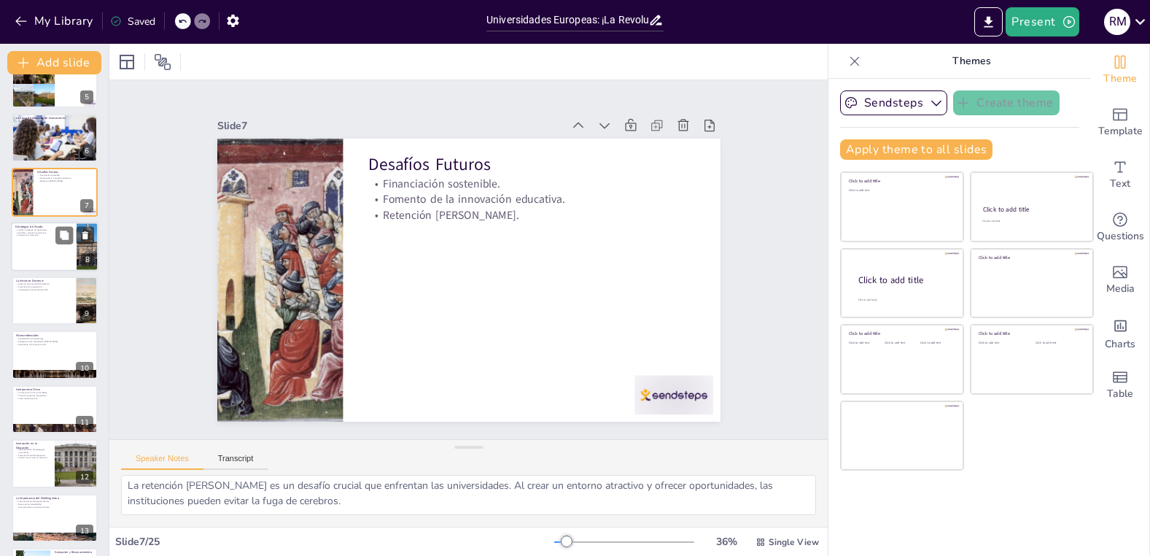
click at [57, 253] on div at bounding box center [55, 247] width 88 height 50
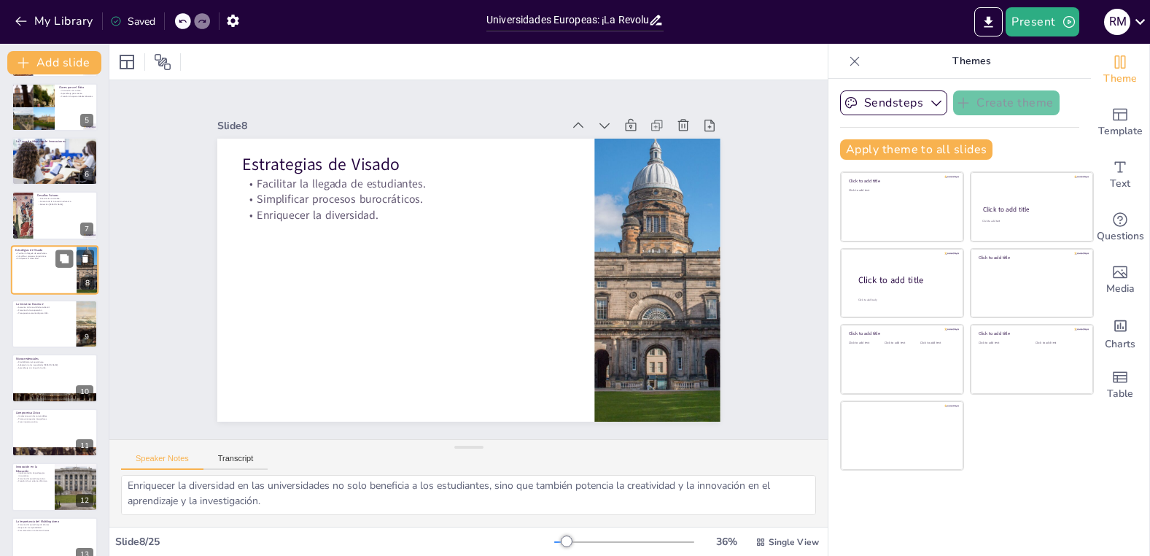
scroll to position [241, 0]
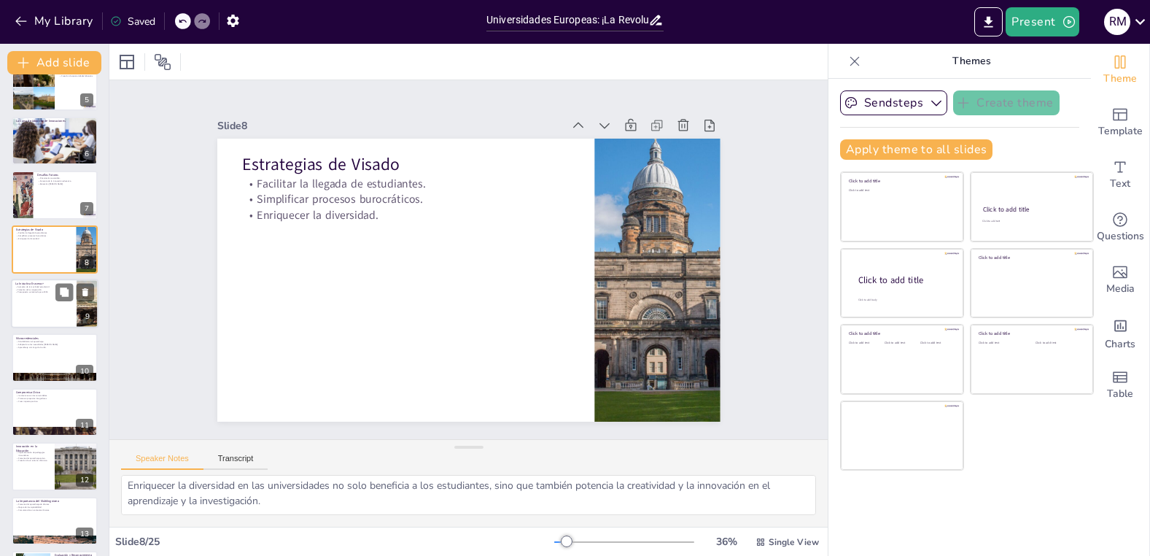
click at [44, 311] on div at bounding box center [55, 304] width 88 height 50
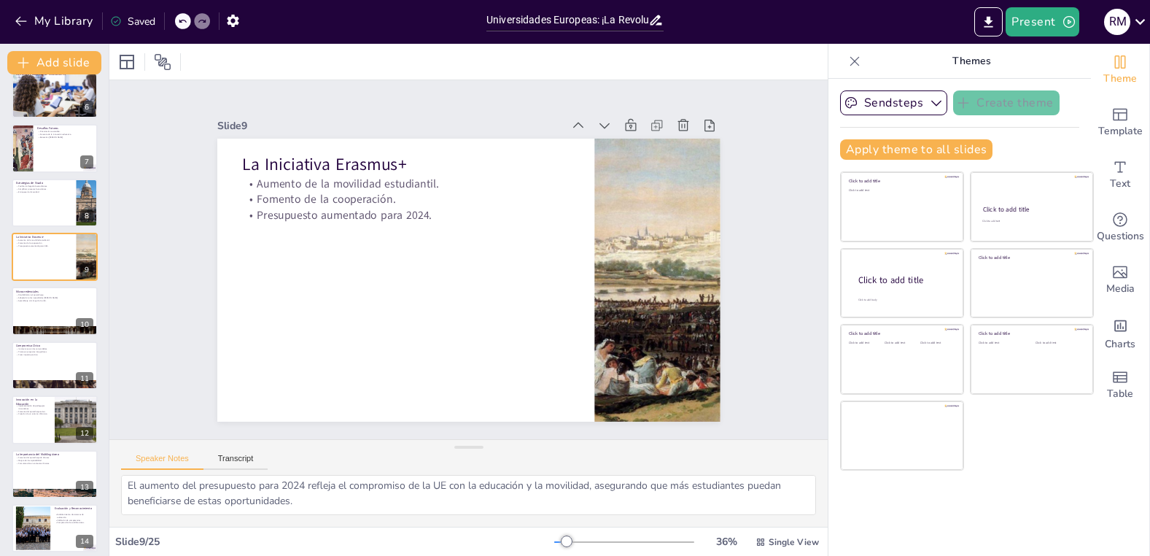
scroll to position [1, 0]
click at [48, 316] on div at bounding box center [55, 312] width 88 height 50
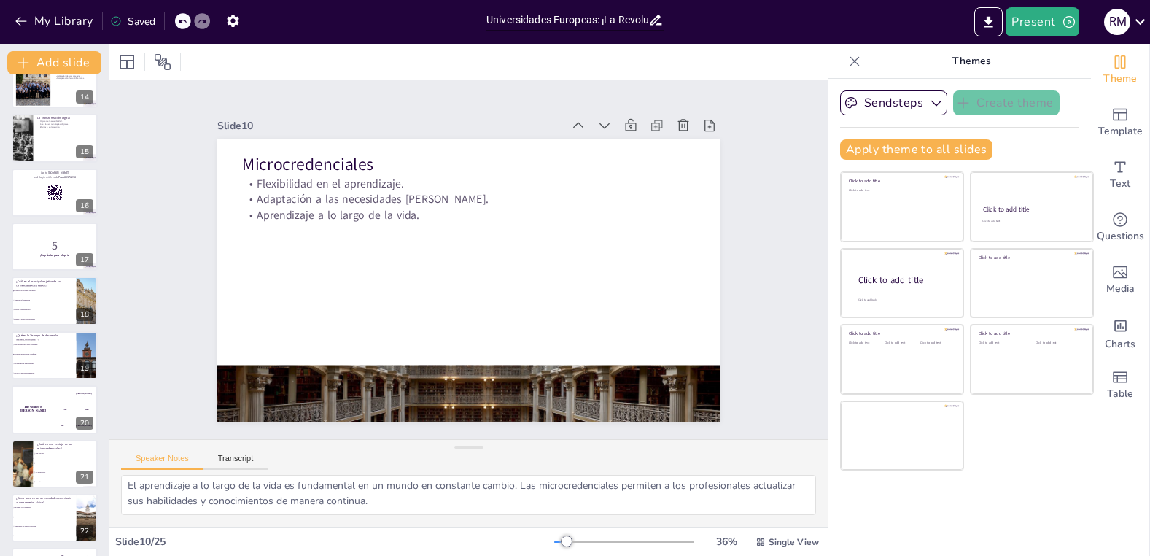
scroll to position [733, 0]
click at [40, 152] on div at bounding box center [55, 137] width 88 height 50
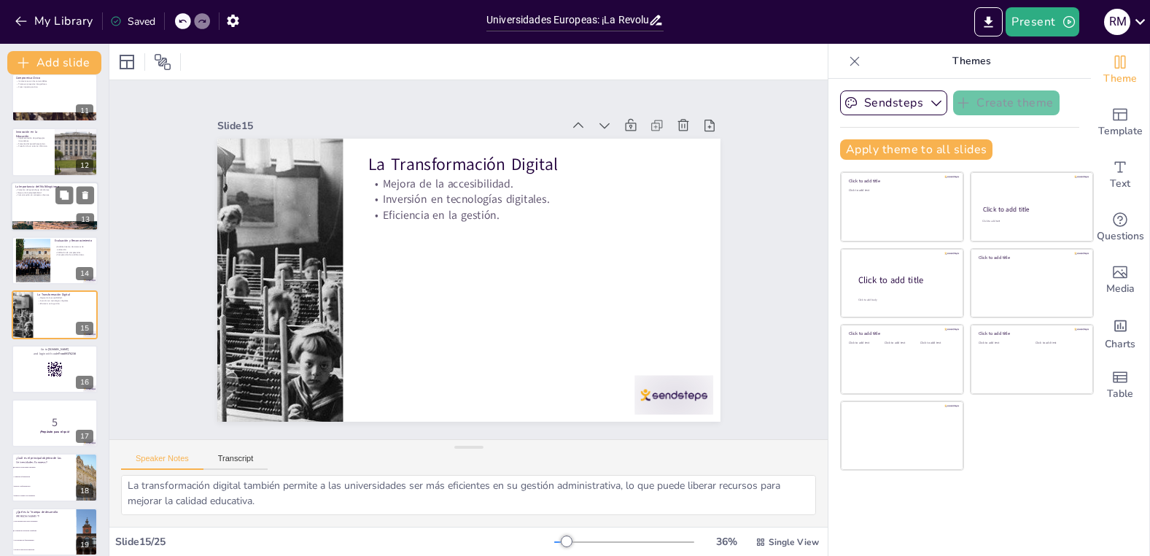
click at [38, 213] on div at bounding box center [55, 207] width 88 height 50
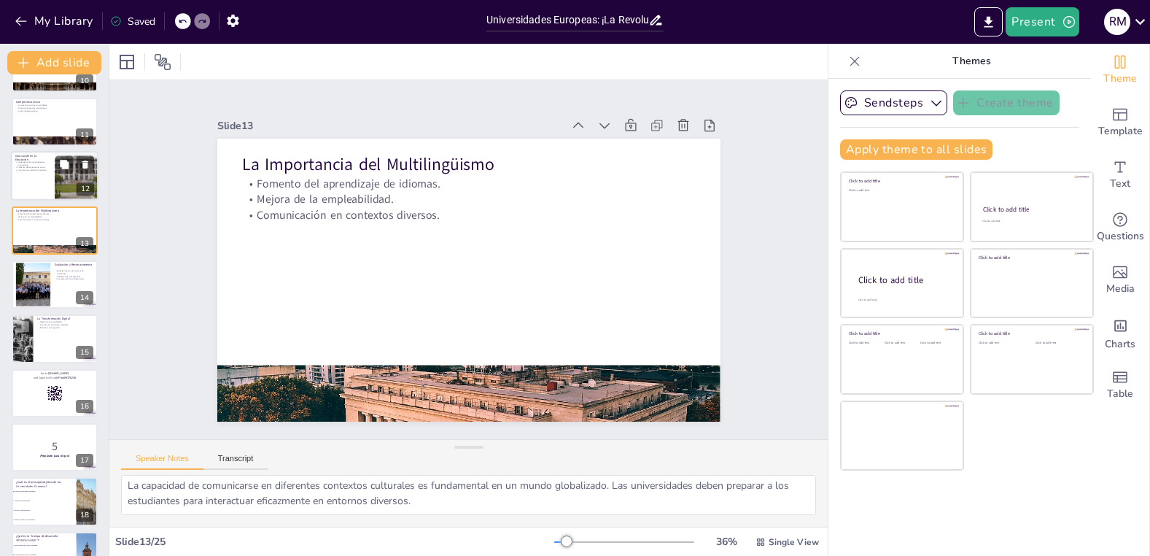
scroll to position [536, 0]
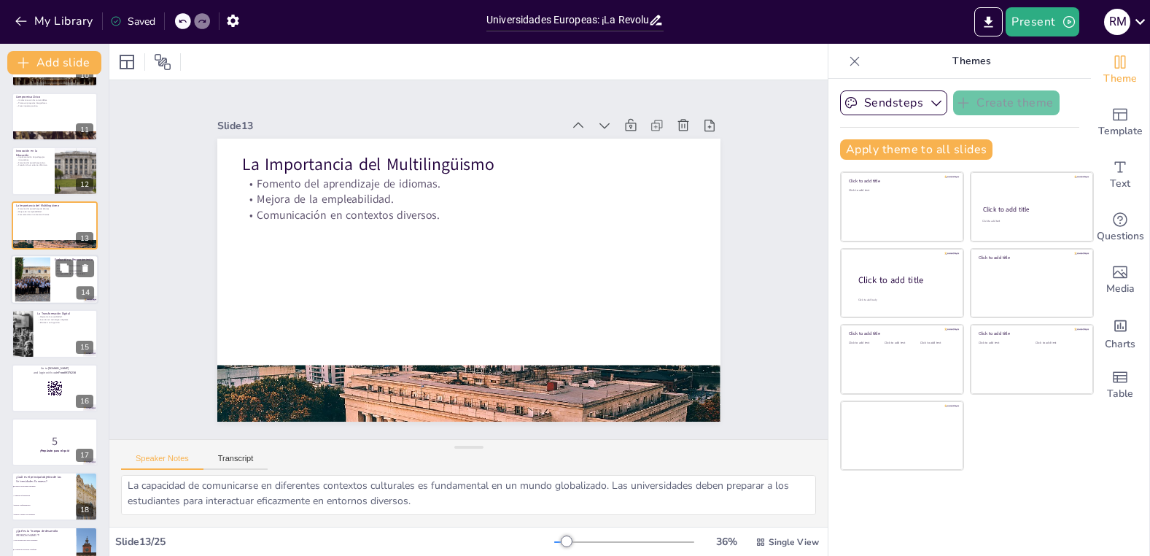
click at [20, 281] on div at bounding box center [33, 279] width 66 height 44
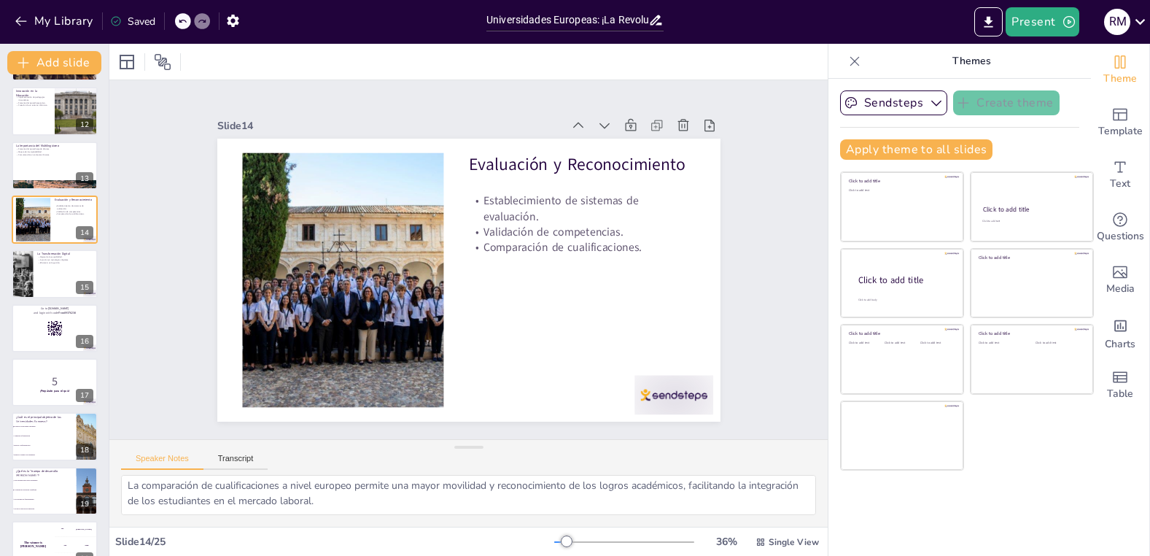
scroll to position [599, 0]
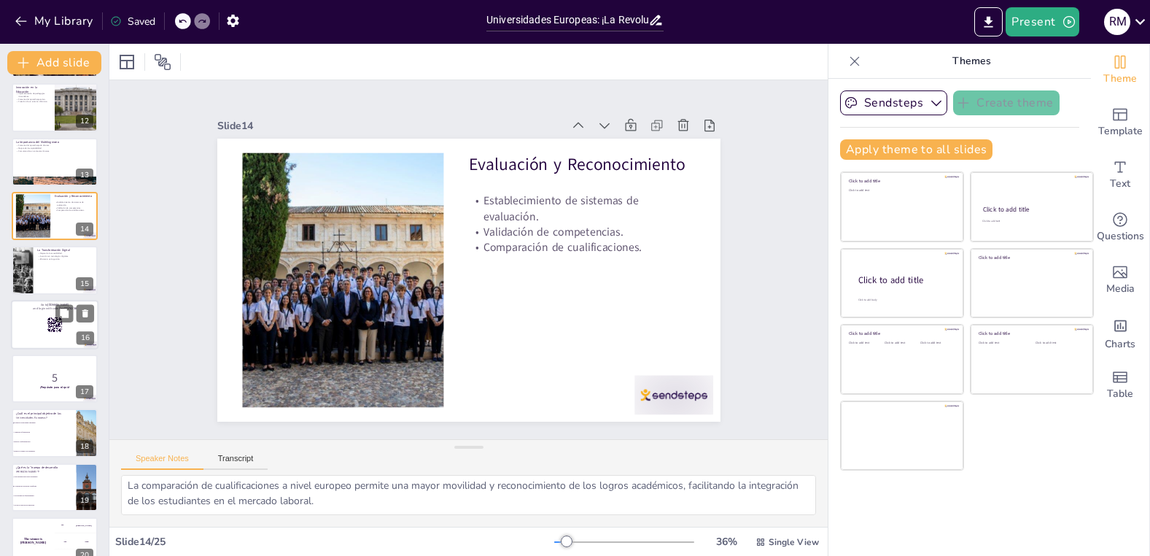
click at [30, 341] on div at bounding box center [55, 325] width 88 height 50
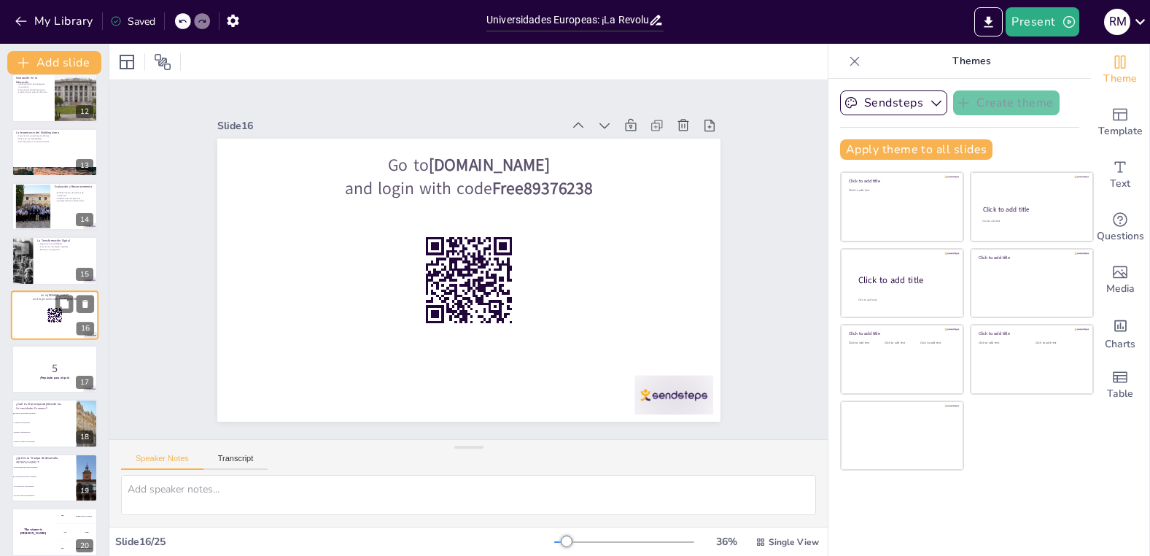
scroll to position [0, 0]
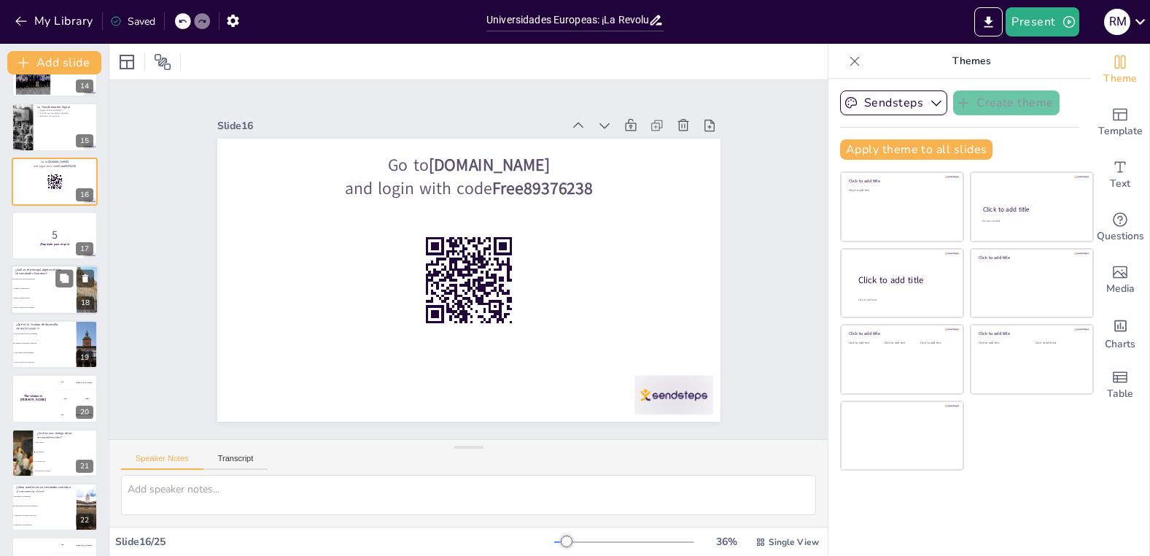
click at [35, 290] on li "Aumentar la financiación" at bounding box center [44, 288] width 66 height 9
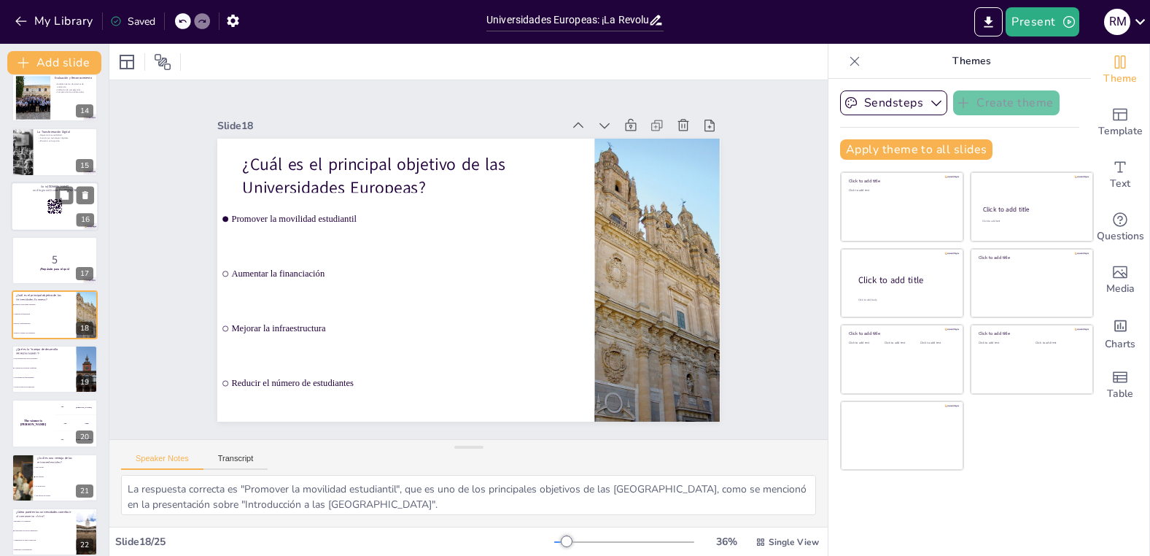
click at [34, 256] on p "5" at bounding box center [54, 260] width 77 height 16
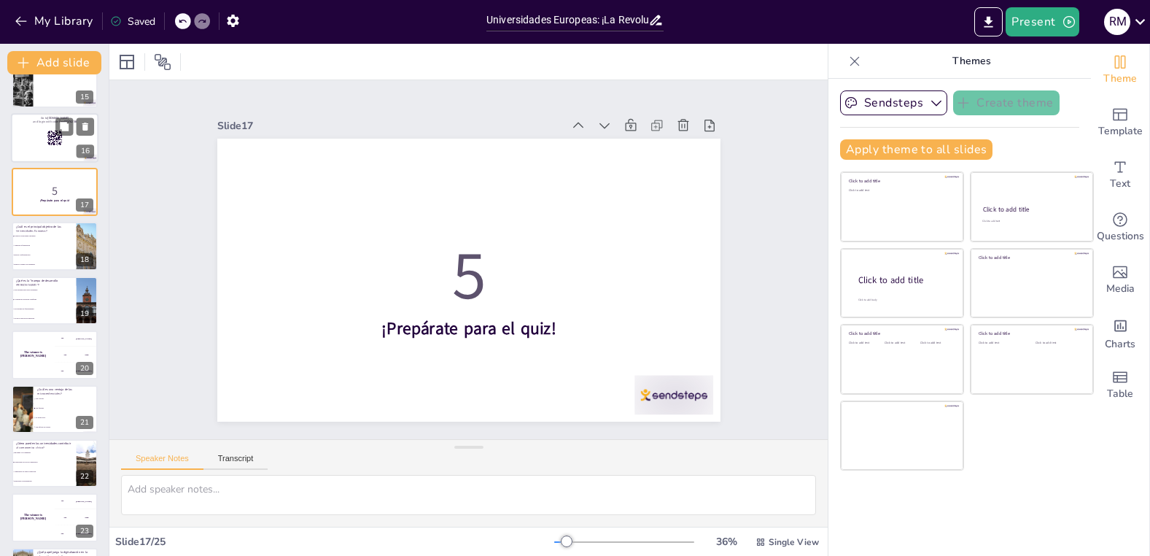
scroll to position [831, 0]
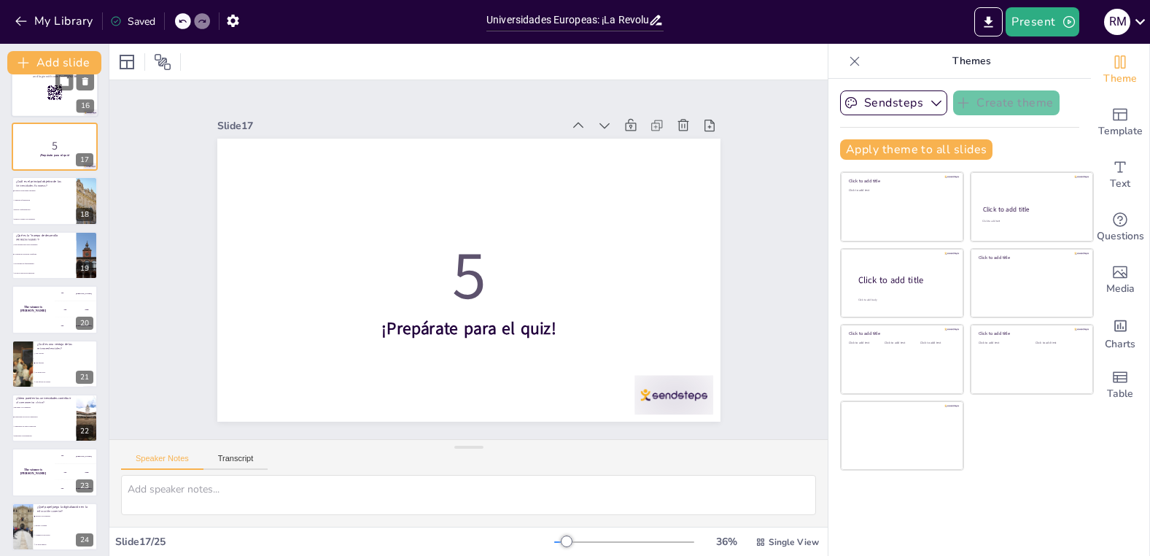
click at [54, 203] on li "Aumentar la financiación" at bounding box center [44, 199] width 64 height 9
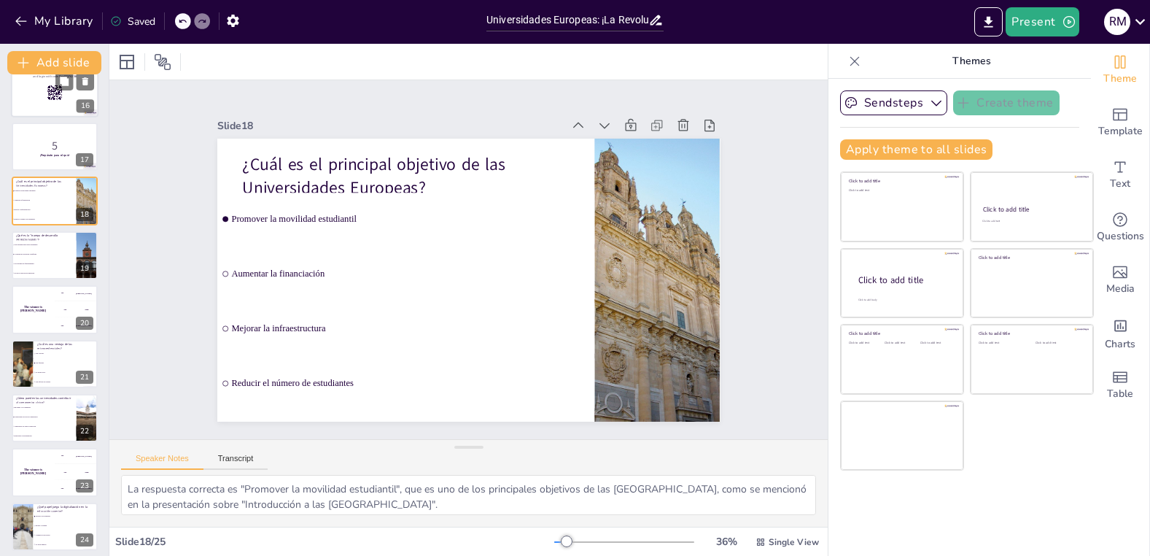
scroll to position [718, 0]
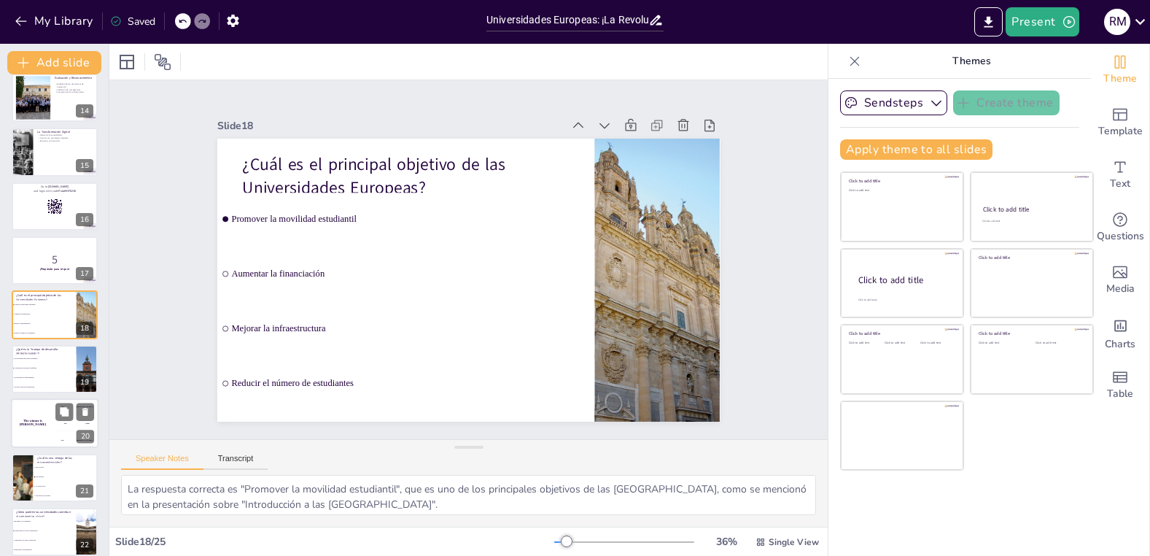
click at [52, 365] on li "La pérdida de población cualificada" at bounding box center [44, 367] width 64 height 9
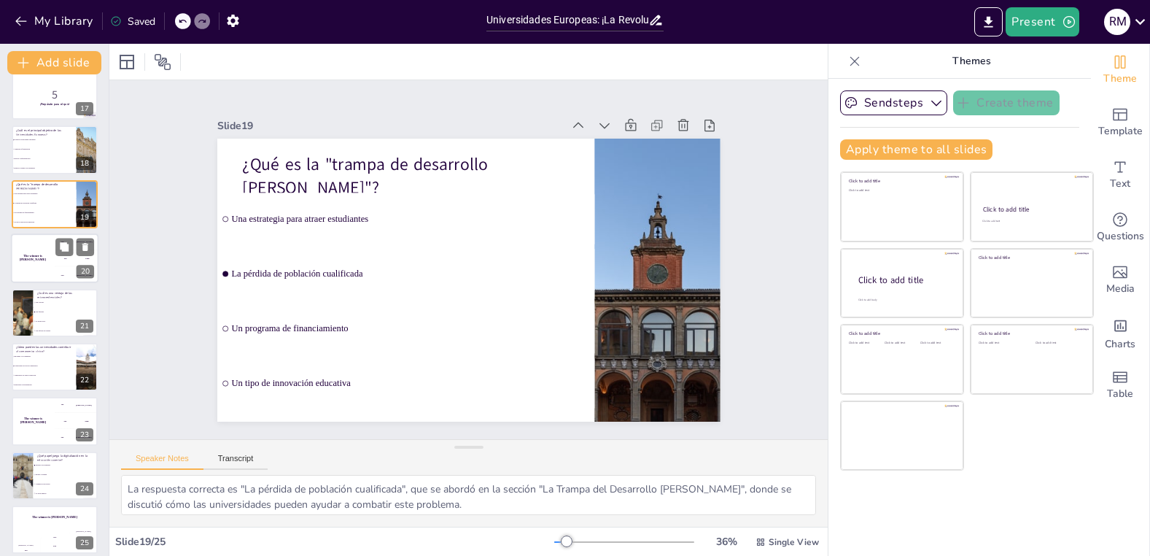
scroll to position [883, 0]
click at [47, 271] on div "The winner is [PERSON_NAME]" at bounding box center [33, 258] width 44 height 50
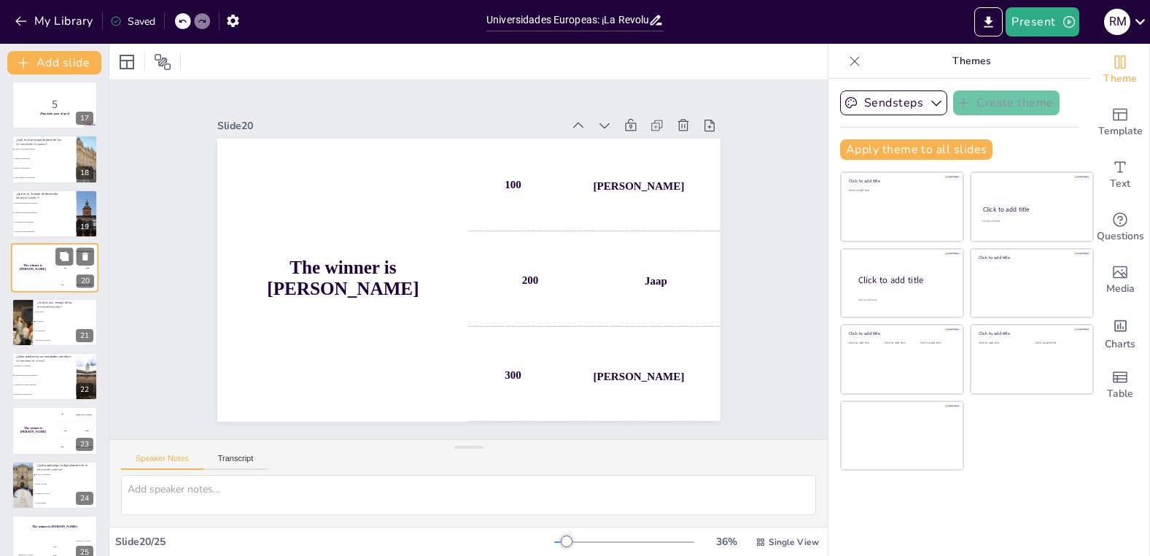
scroll to position [884, 0]
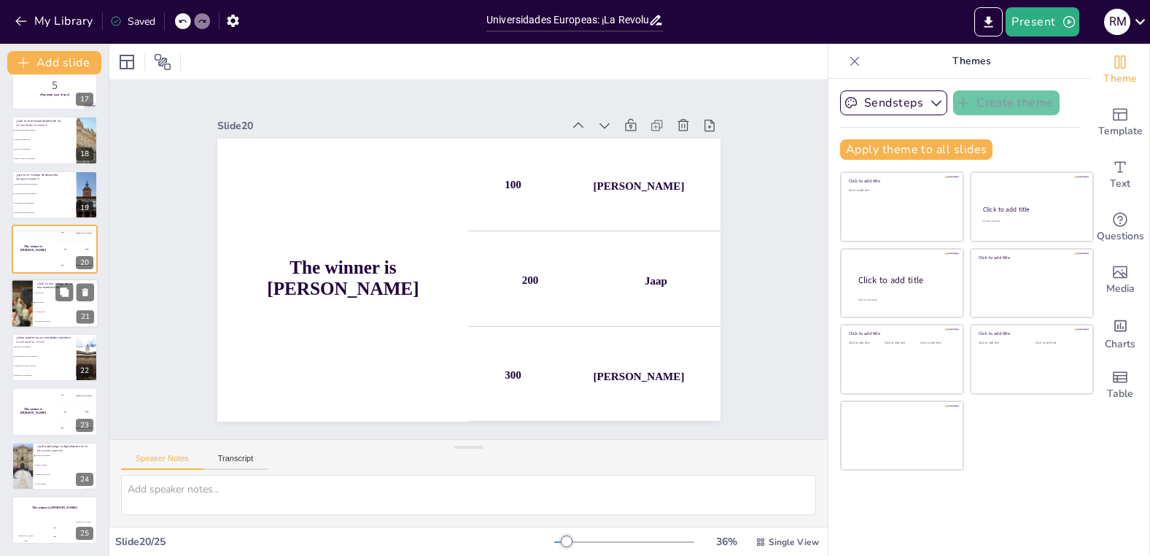
click at [39, 295] on li "Son costosas" at bounding box center [66, 292] width 66 height 9
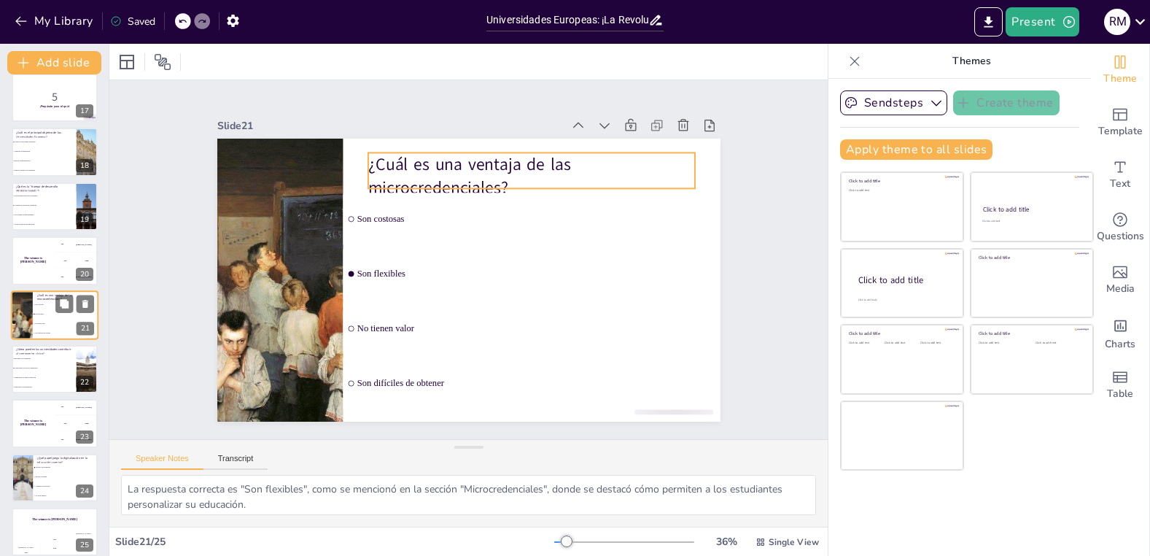
scroll to position [893, 0]
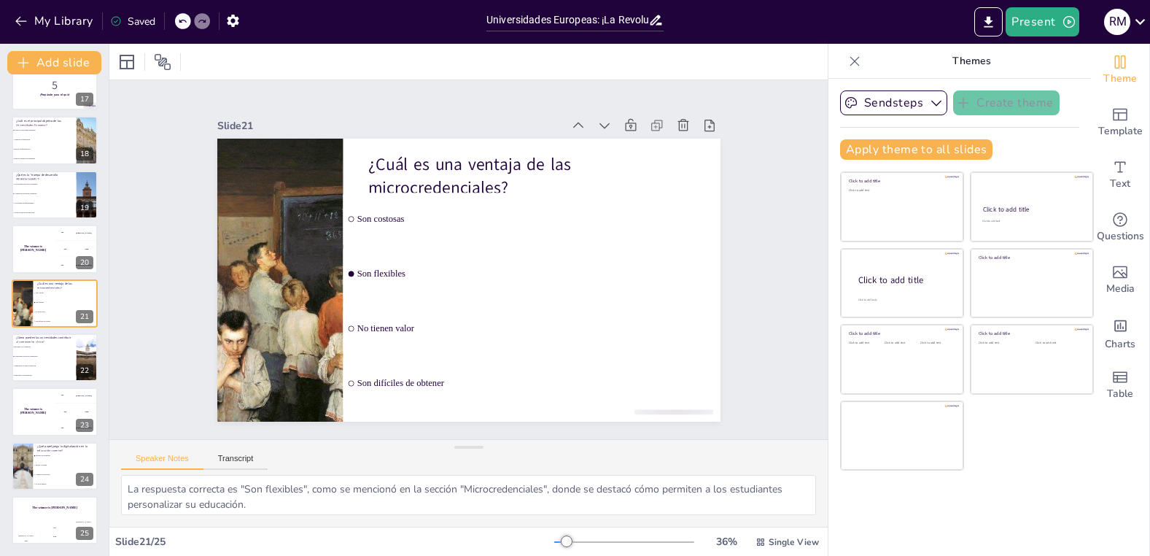
click at [52, 372] on li "Reduciendo la investigación" at bounding box center [44, 374] width 66 height 9
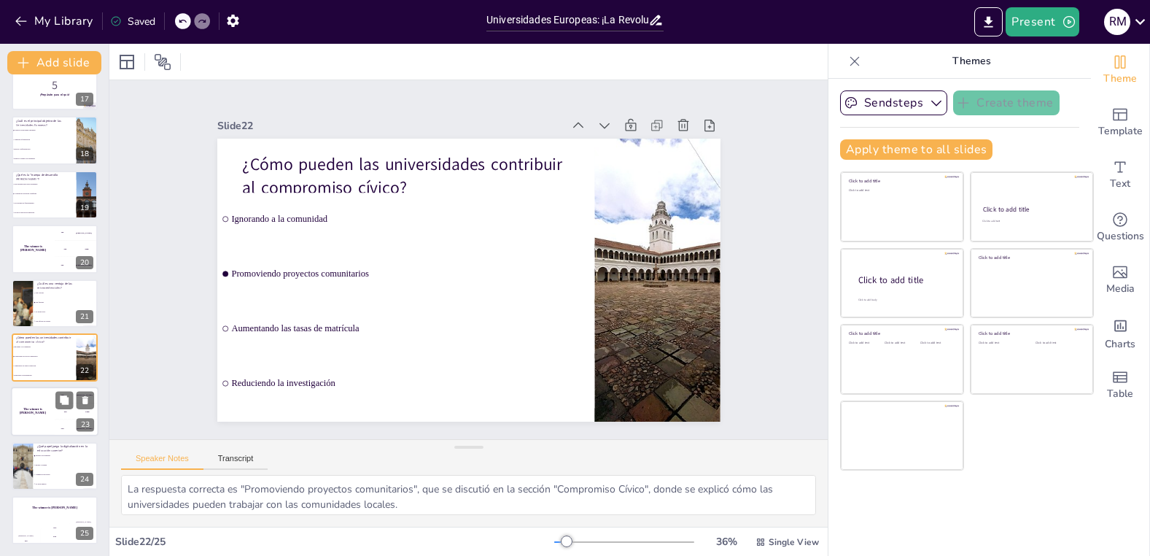
click at [42, 424] on div "The winner is [PERSON_NAME]" at bounding box center [33, 412] width 44 height 50
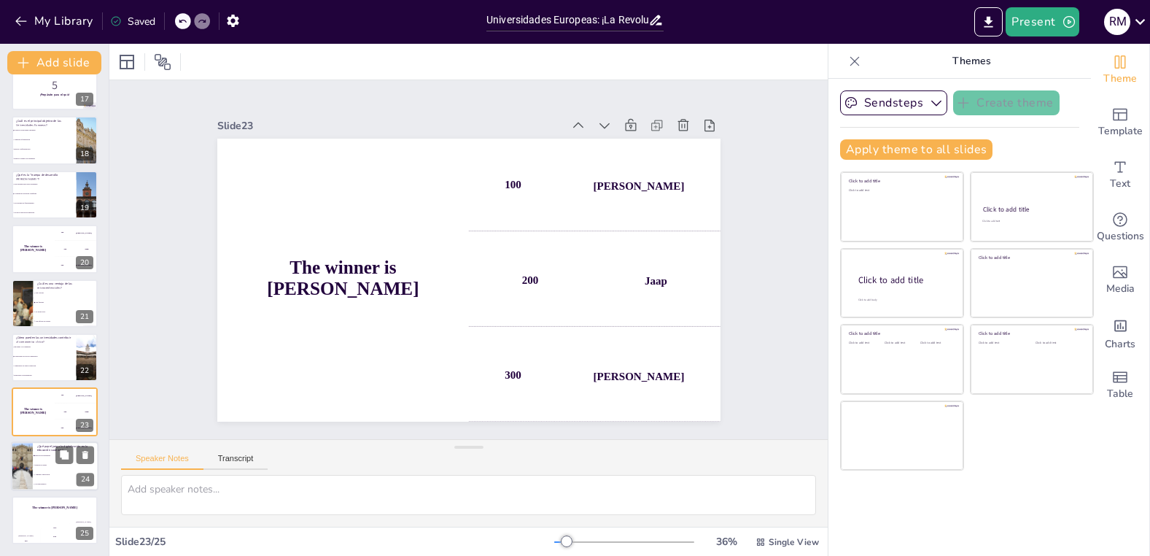
click at [31, 476] on div at bounding box center [22, 466] width 74 height 50
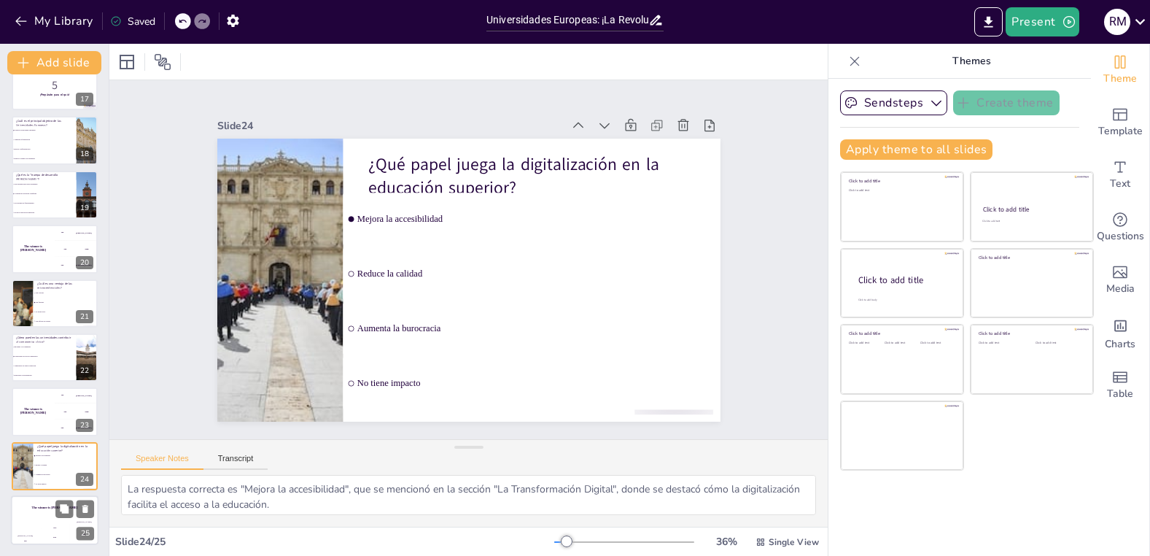
click at [36, 528] on div "Hasan 100" at bounding box center [25, 532] width 29 height 25
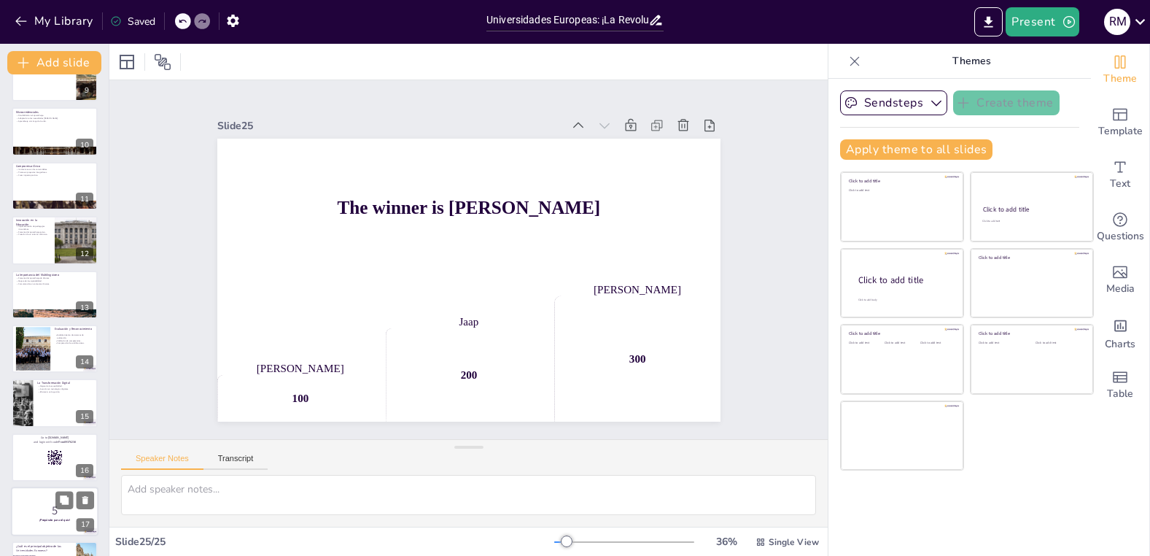
scroll to position [0, 0]
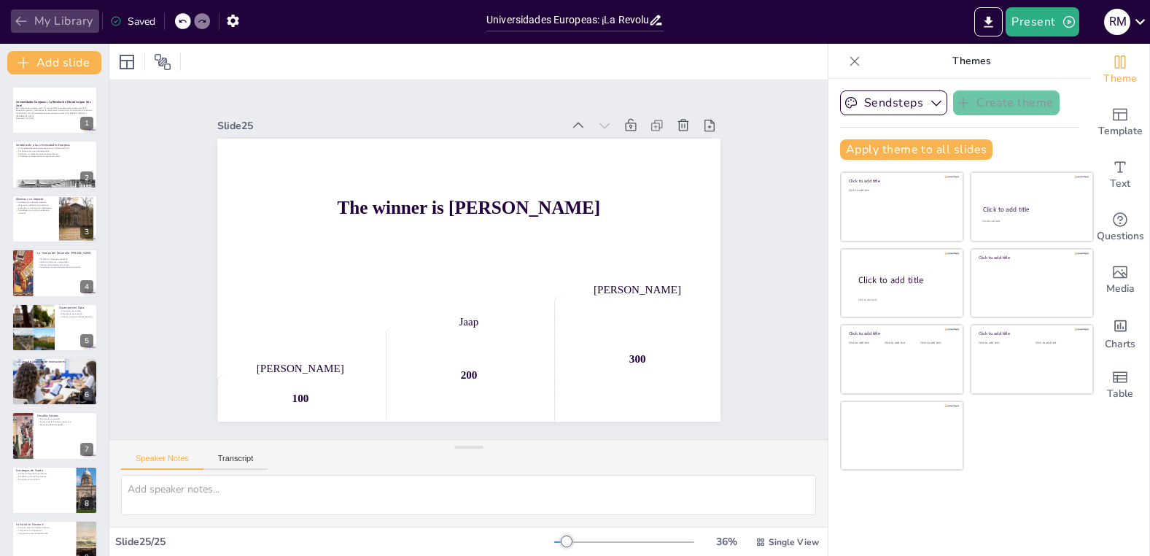
click at [52, 23] on button "My Library" at bounding box center [55, 20] width 88 height 23
